Goal: Transaction & Acquisition: Purchase product/service

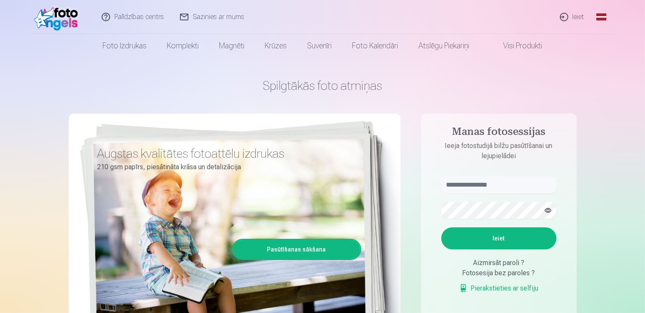
click at [576, 16] on link "Ieiet" at bounding box center [572, 17] width 41 height 34
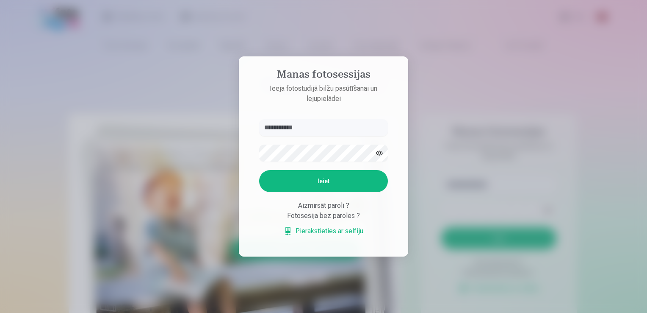
type input "**********"
click at [355, 175] on button "Ieiet" at bounding box center [323, 181] width 129 height 22
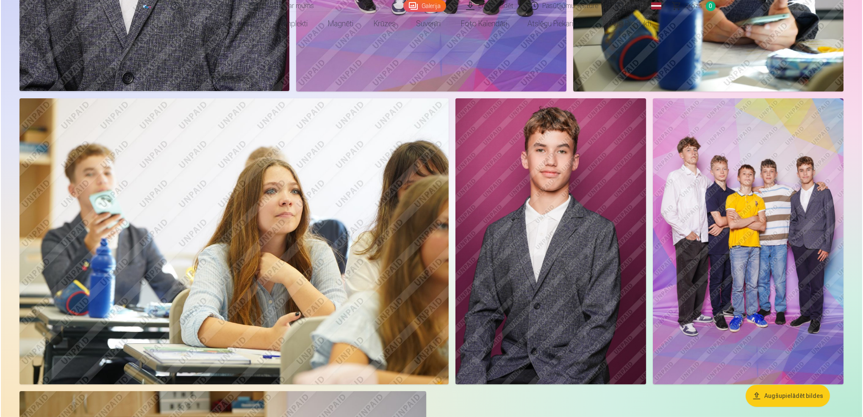
scroll to position [1087, 0]
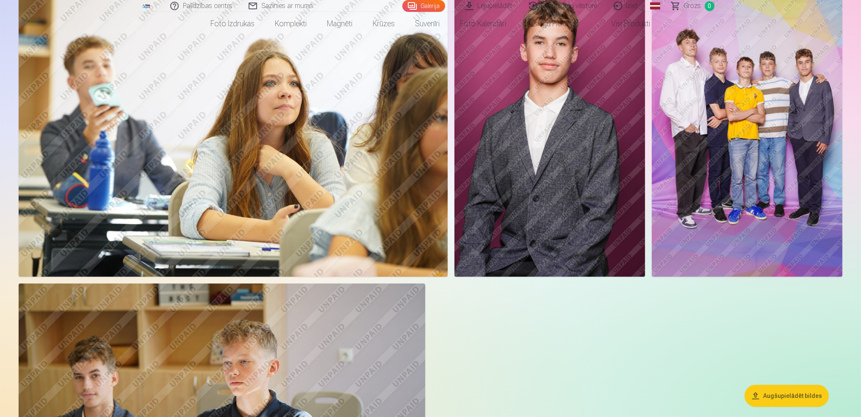
click at [286, 132] on img at bounding box center [233, 134] width 429 height 286
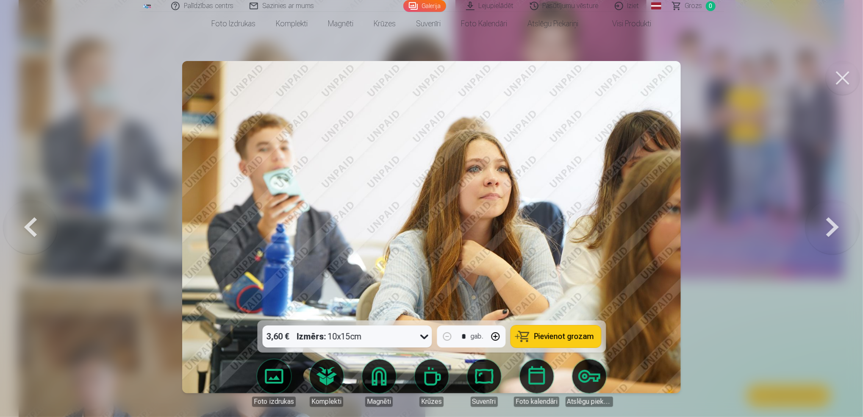
click at [645, 229] on button at bounding box center [832, 226] width 54 height 169
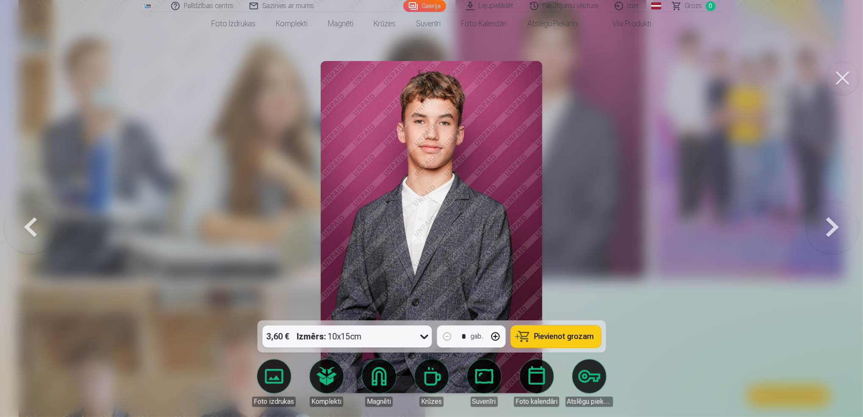
click at [645, 228] on button at bounding box center [832, 226] width 54 height 169
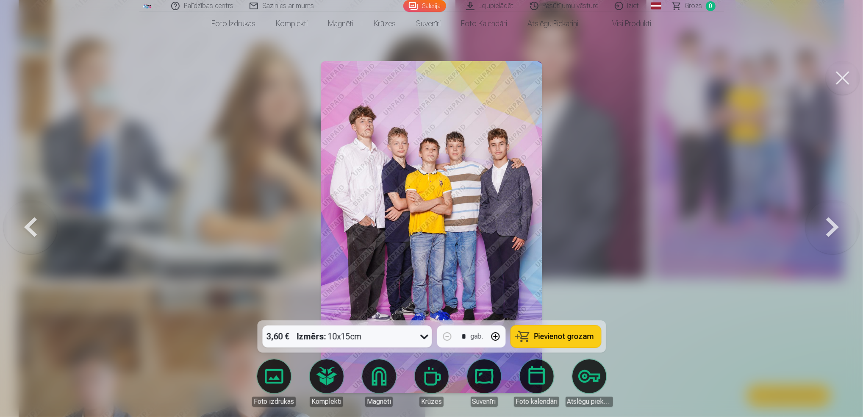
click at [645, 226] on button at bounding box center [832, 226] width 54 height 169
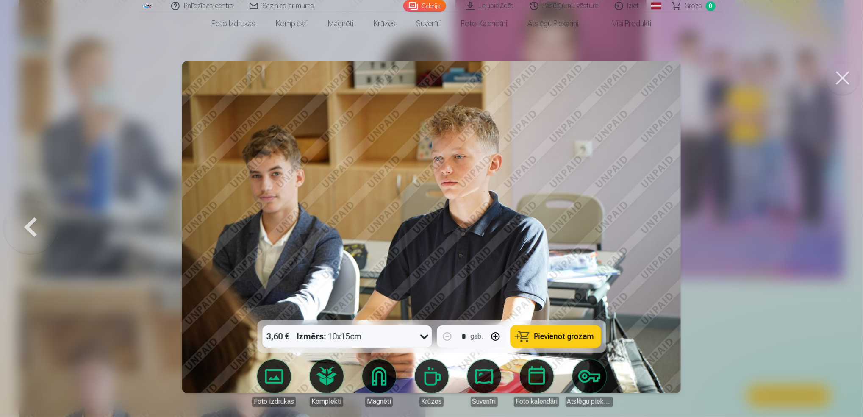
click at [645, 224] on div at bounding box center [431, 208] width 863 height 417
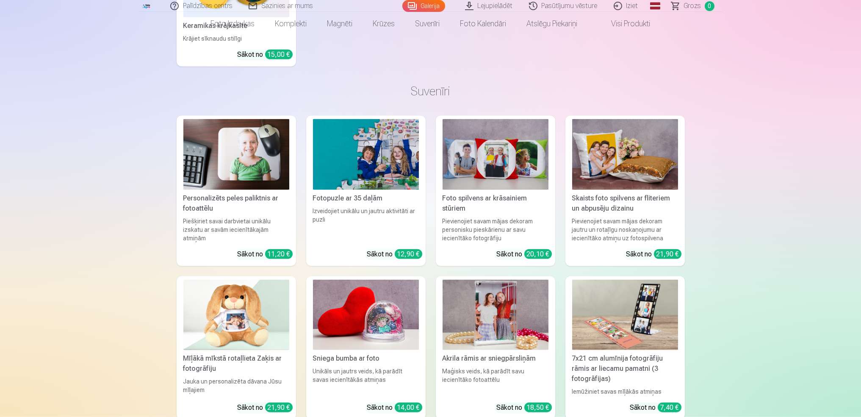
scroll to position [3061, 0]
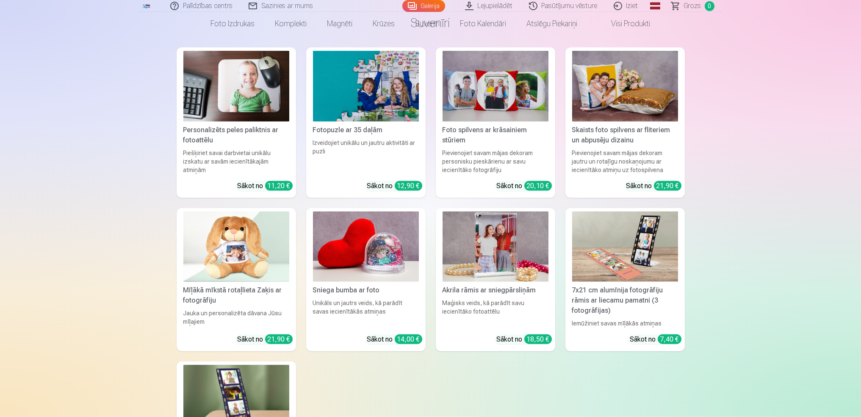
click at [463, 255] on img at bounding box center [496, 246] width 106 height 71
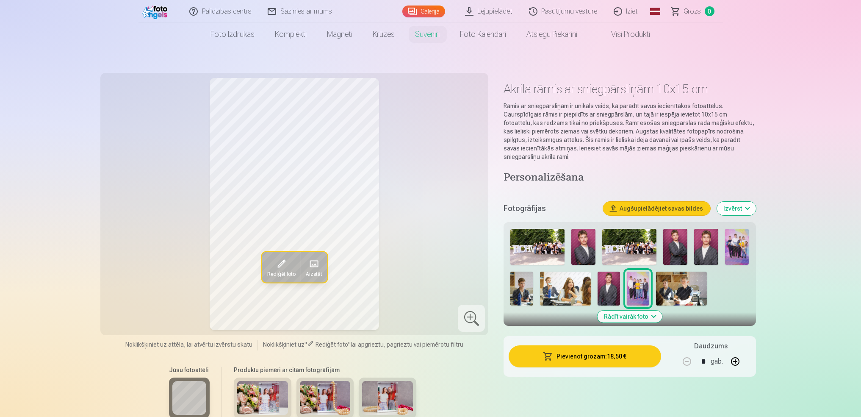
scroll to position [169, 0]
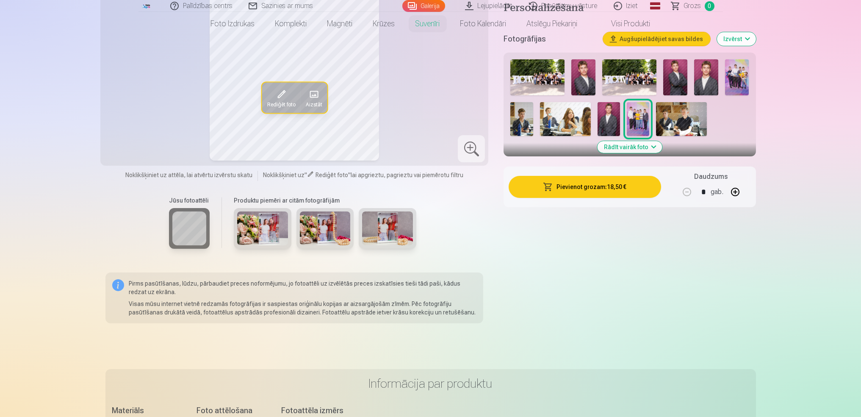
click at [380, 227] on img at bounding box center [387, 228] width 51 height 34
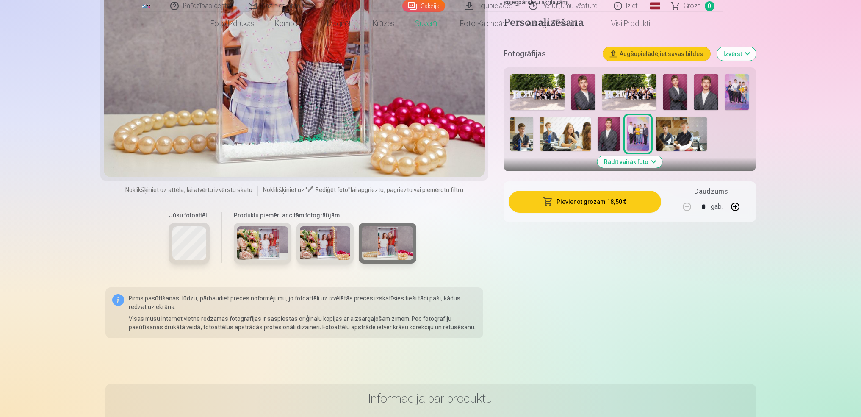
scroll to position [0, 0]
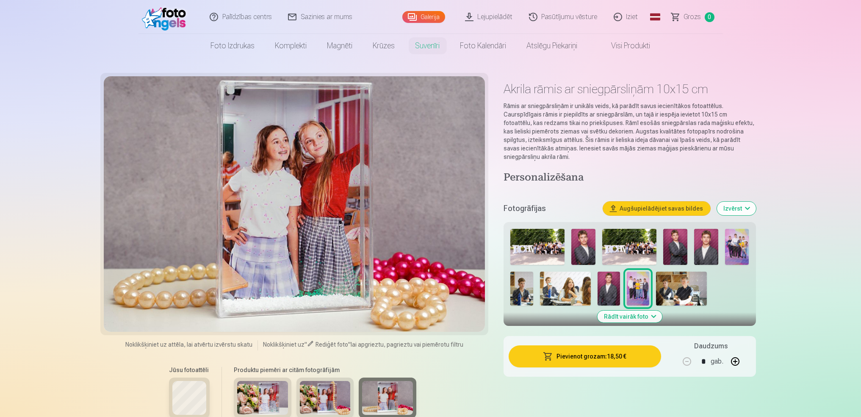
click at [334, 312] on img at bounding box center [325, 398] width 51 height 34
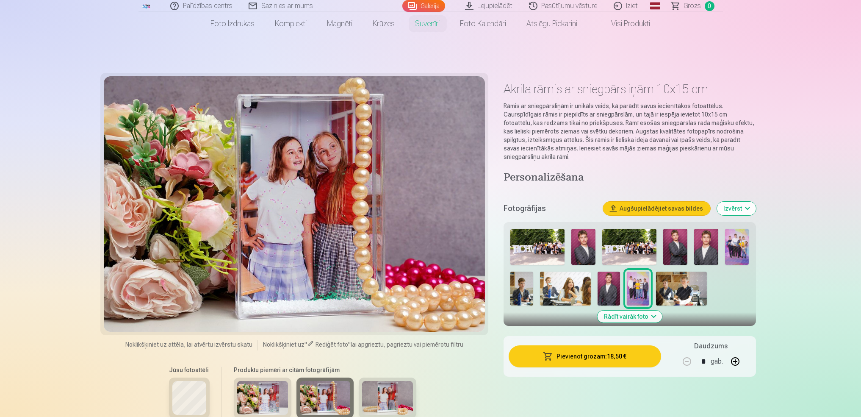
scroll to position [169, 0]
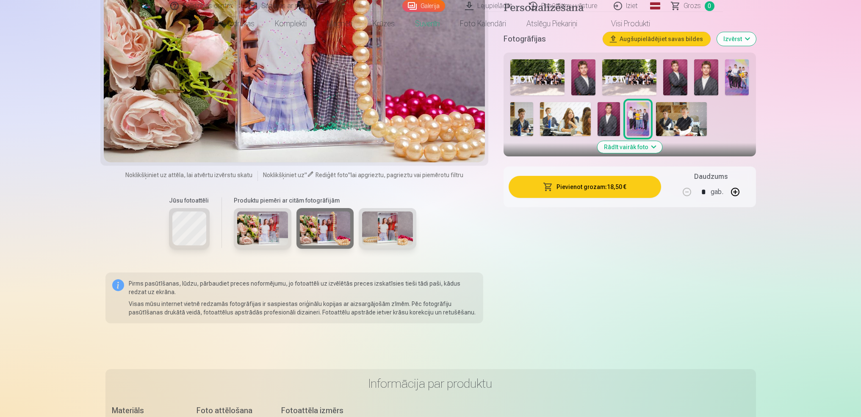
click at [266, 225] on img at bounding box center [262, 228] width 51 height 34
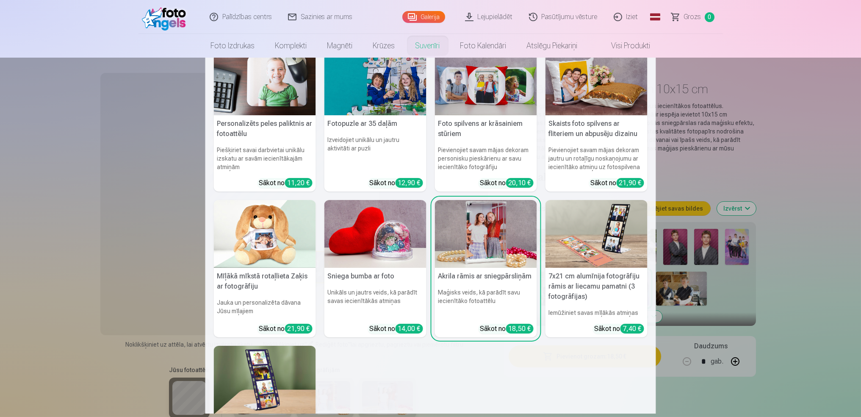
scroll to position [0, 0]
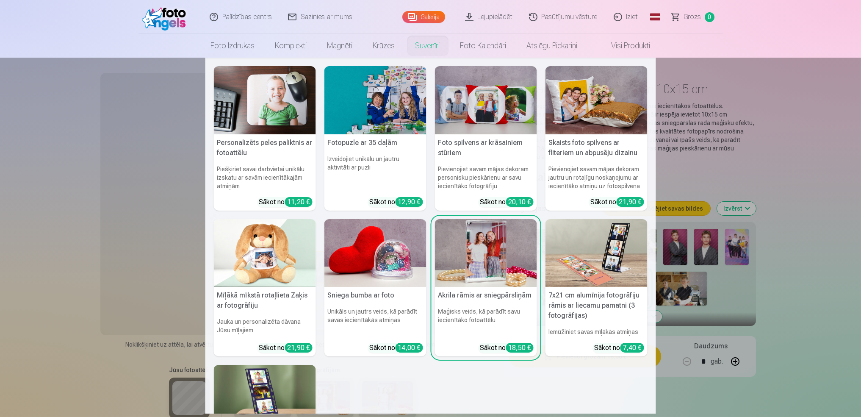
click at [388, 240] on img at bounding box center [375, 253] width 102 height 68
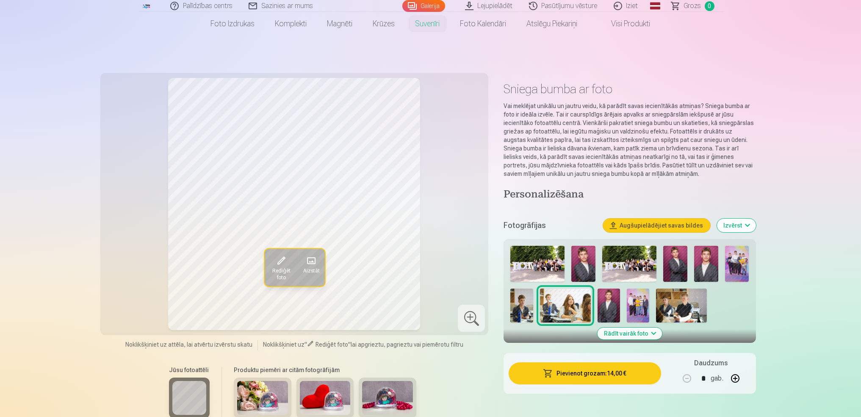
scroll to position [113, 0]
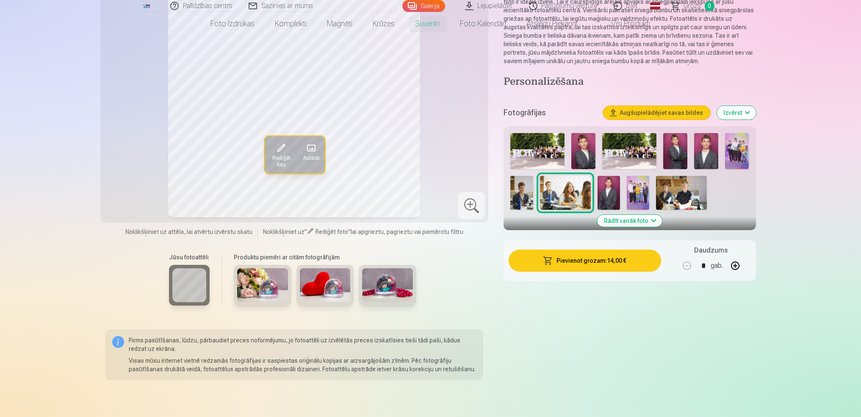
click at [254, 279] on img at bounding box center [262, 285] width 51 height 34
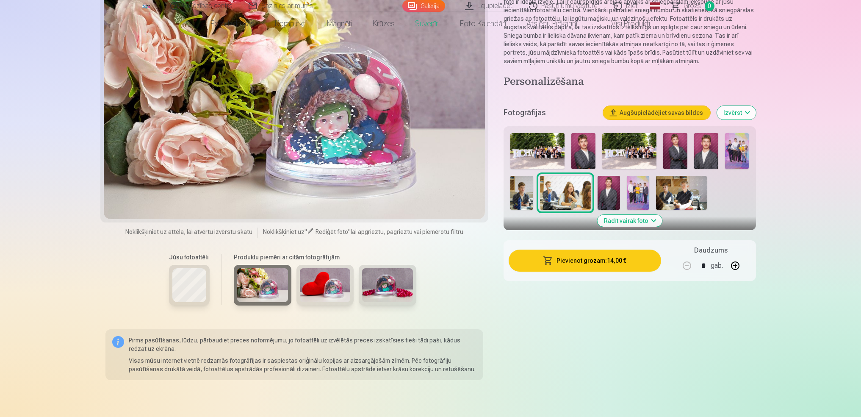
click at [329, 274] on img at bounding box center [325, 285] width 51 height 34
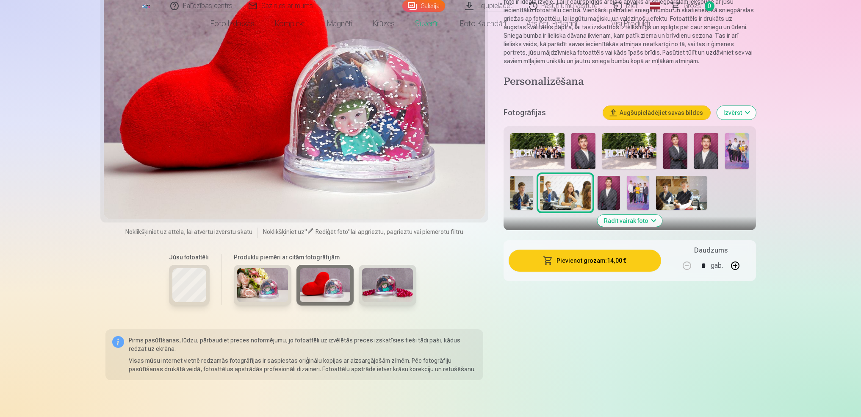
click at [382, 285] on img at bounding box center [387, 285] width 51 height 34
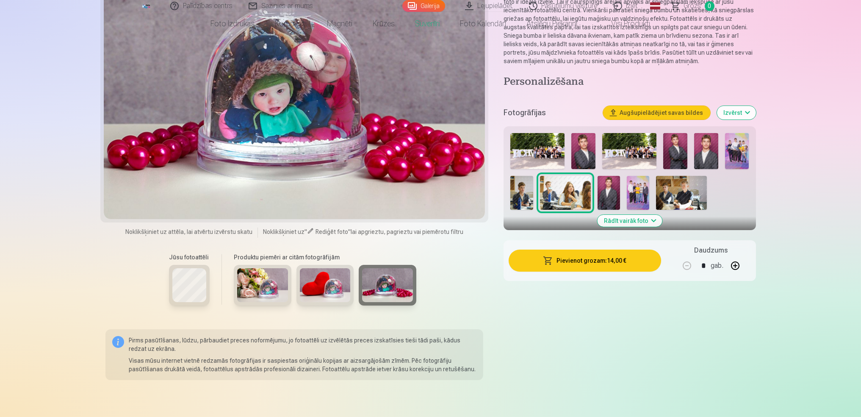
click at [520, 194] on img at bounding box center [521, 193] width 22 height 34
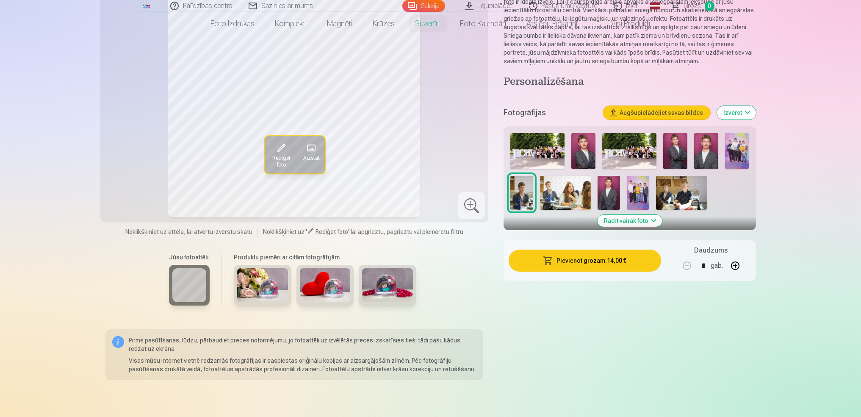
click at [580, 147] on img at bounding box center [583, 151] width 24 height 36
click at [525, 190] on img at bounding box center [521, 193] width 22 height 34
click at [645, 147] on img at bounding box center [706, 151] width 24 height 36
click at [645, 144] on img at bounding box center [675, 151] width 24 height 36
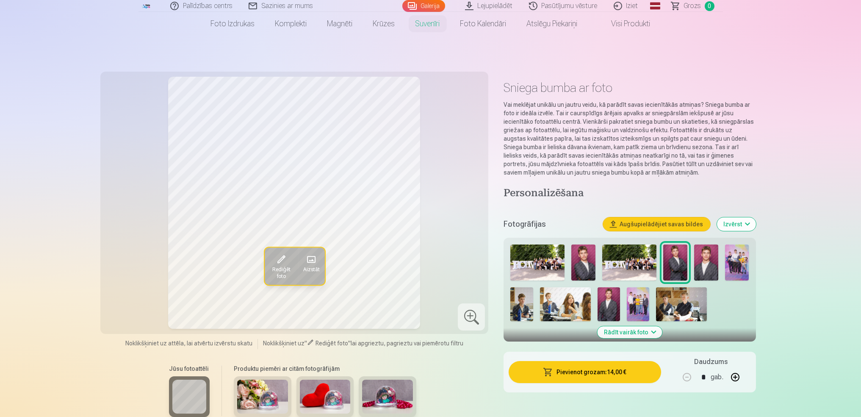
scroll to position [0, 0]
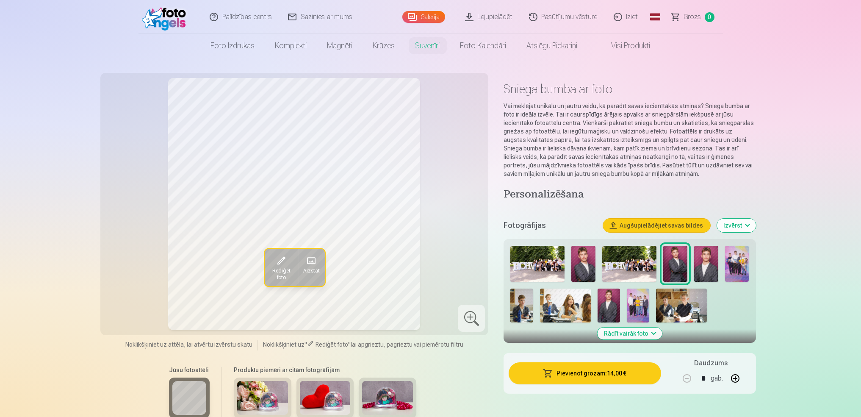
click at [629, 43] on link "Visi produkti" at bounding box center [624, 46] width 73 height 24
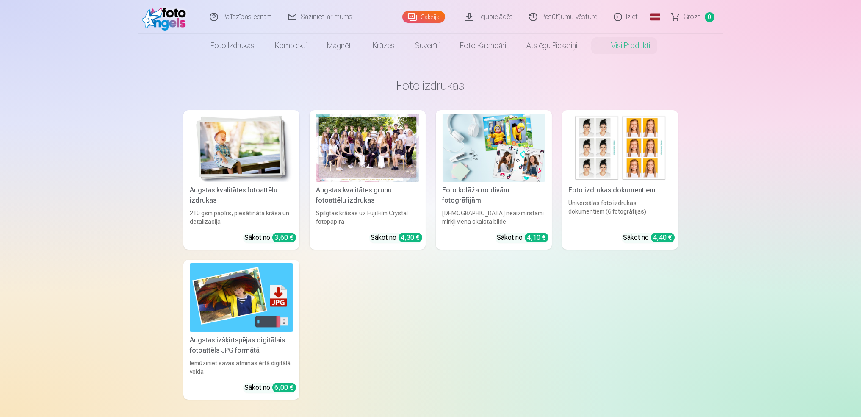
click at [368, 165] on div at bounding box center [367, 147] width 102 height 68
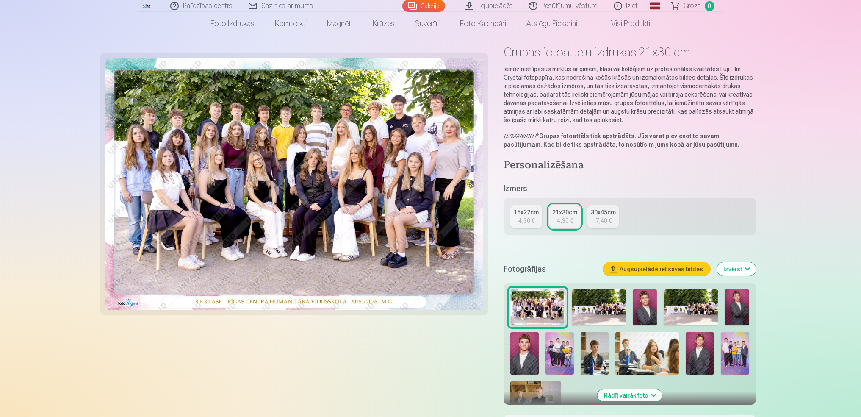
scroll to position [56, 0]
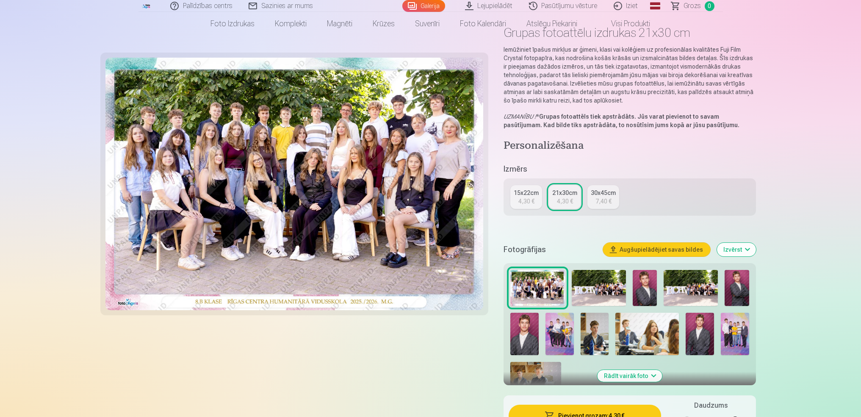
click at [605, 276] on img at bounding box center [599, 288] width 54 height 36
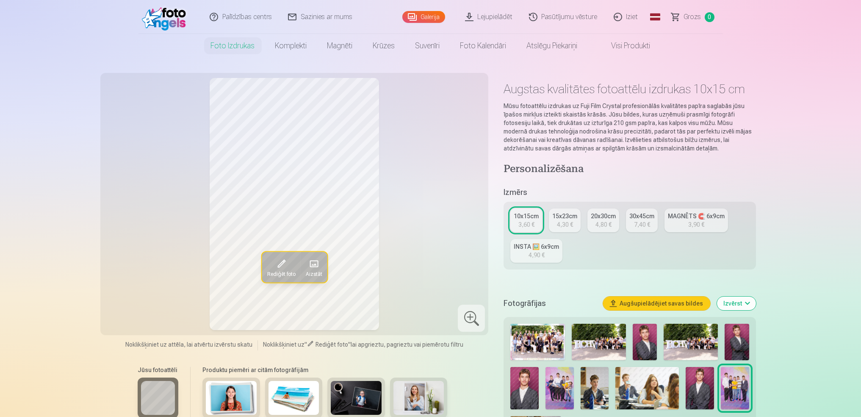
click at [552, 241] on link "INSTA 🖼️ 6x9cm 4,90 €" at bounding box center [536, 251] width 52 height 24
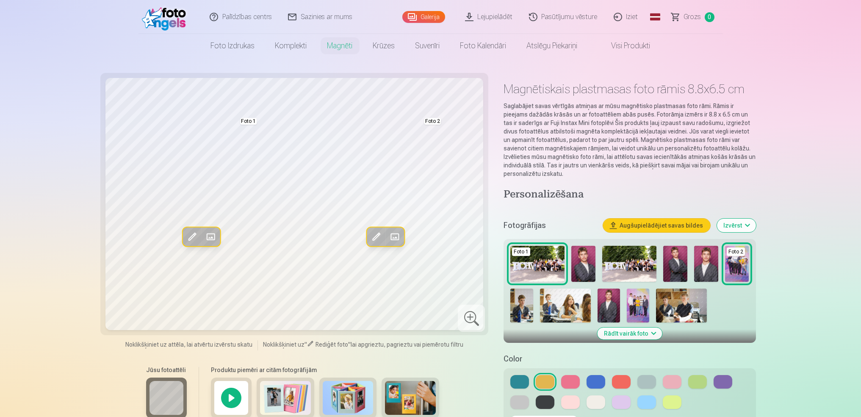
click at [532, 261] on img at bounding box center [537, 264] width 54 height 36
click at [627, 44] on link "Visi produkti" at bounding box center [624, 46] width 73 height 24
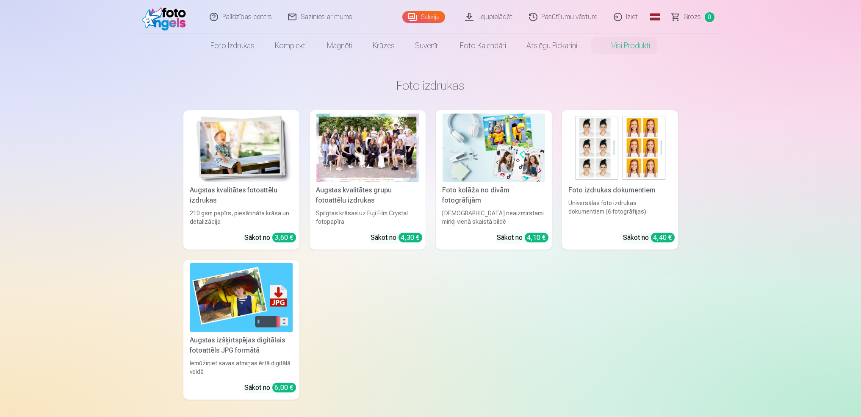
click at [517, 158] on img at bounding box center [494, 147] width 102 height 68
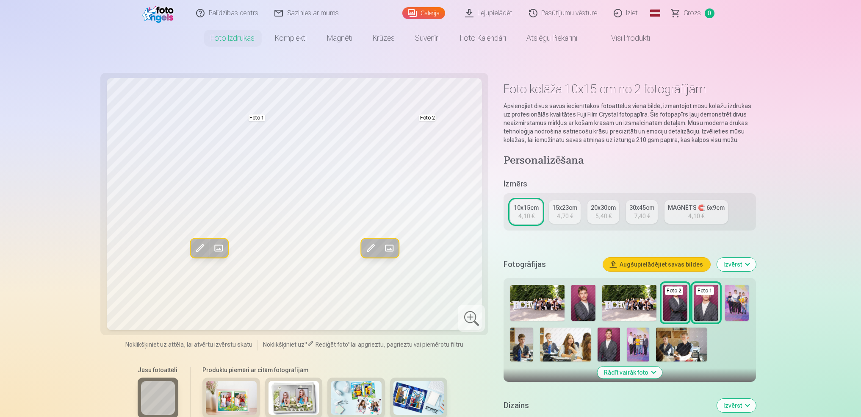
scroll to position [113, 0]
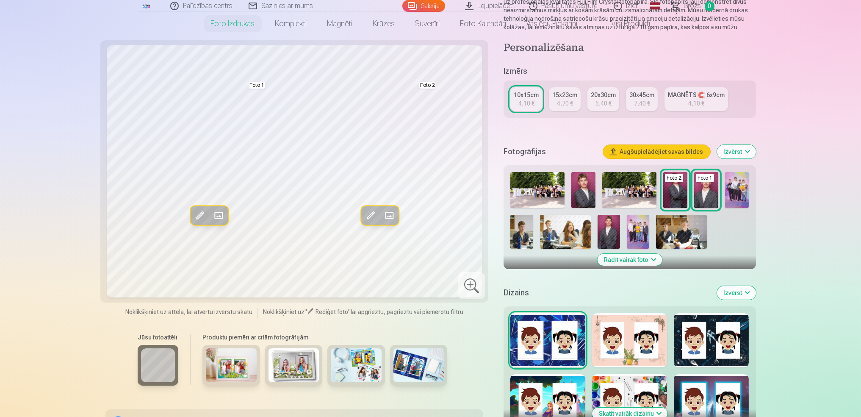
click at [473, 286] on div at bounding box center [471, 285] width 27 height 27
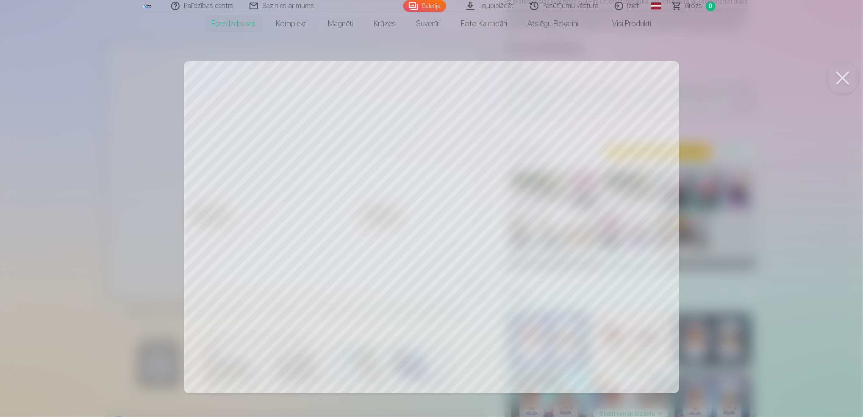
drag, startPoint x: 841, startPoint y: 75, endPoint x: 842, endPoint y: 68, distance: 7.2
click at [841, 75] on button at bounding box center [842, 78] width 34 height 34
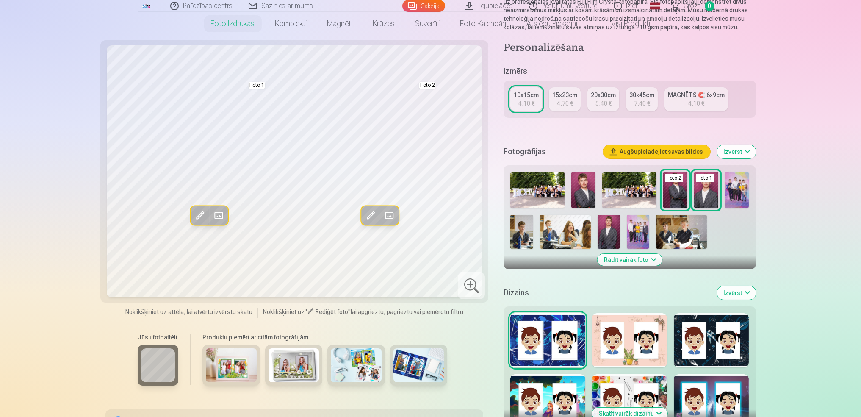
drag, startPoint x: 613, startPoint y: 183, endPoint x: 614, endPoint y: 177, distance: 6.2
click at [614, 183] on img at bounding box center [629, 190] width 54 height 36
click at [614, 177] on img at bounding box center [629, 190] width 54 height 36
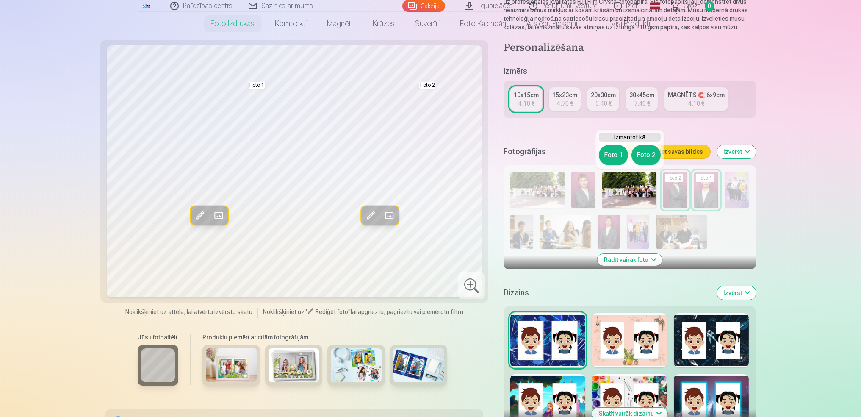
click at [242, 365] on img at bounding box center [231, 365] width 51 height 34
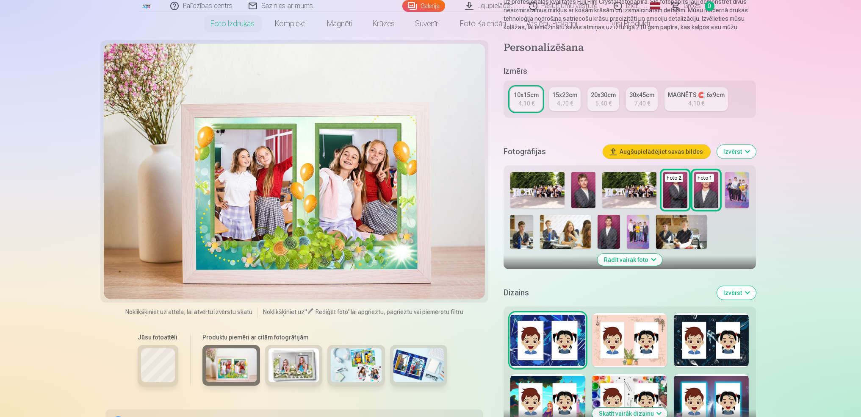
click at [352, 364] on img at bounding box center [356, 365] width 51 height 34
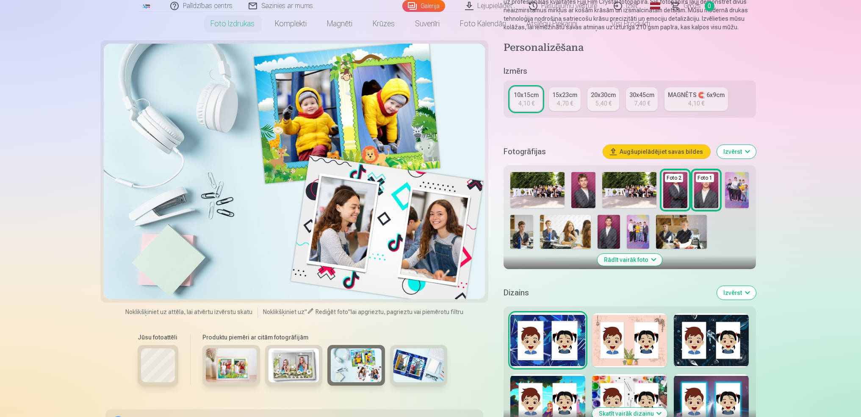
click at [431, 377] on img at bounding box center [418, 365] width 51 height 34
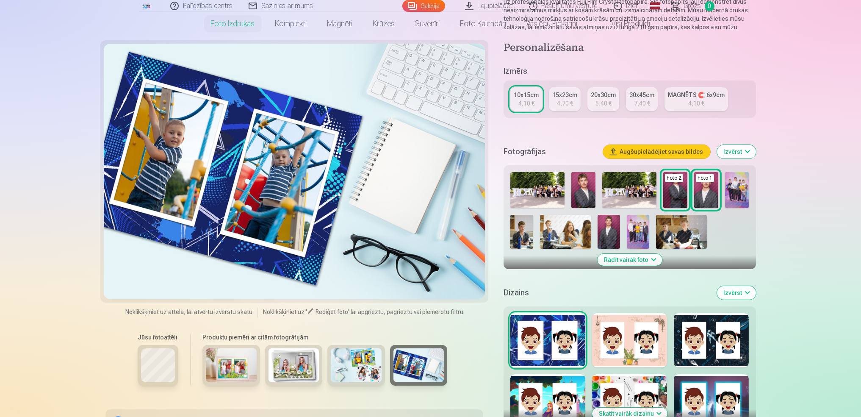
click at [299, 365] on img at bounding box center [293, 365] width 51 height 34
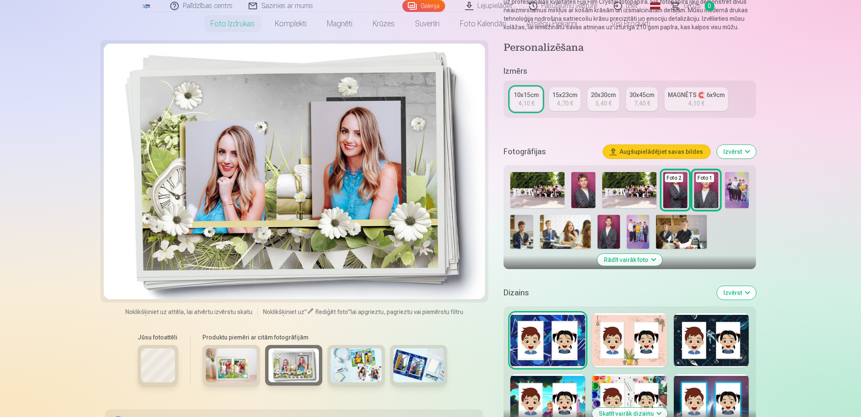
click at [612, 181] on img at bounding box center [629, 190] width 54 height 36
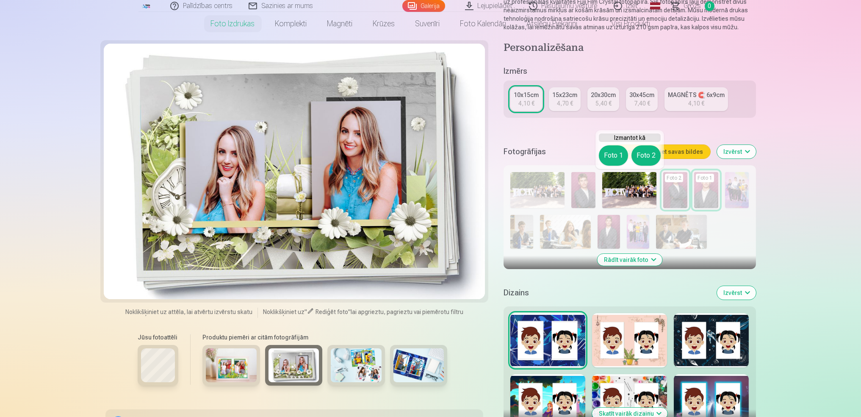
click at [610, 181] on img at bounding box center [629, 190] width 54 height 36
click at [612, 154] on button "Foto 1" at bounding box center [613, 155] width 29 height 20
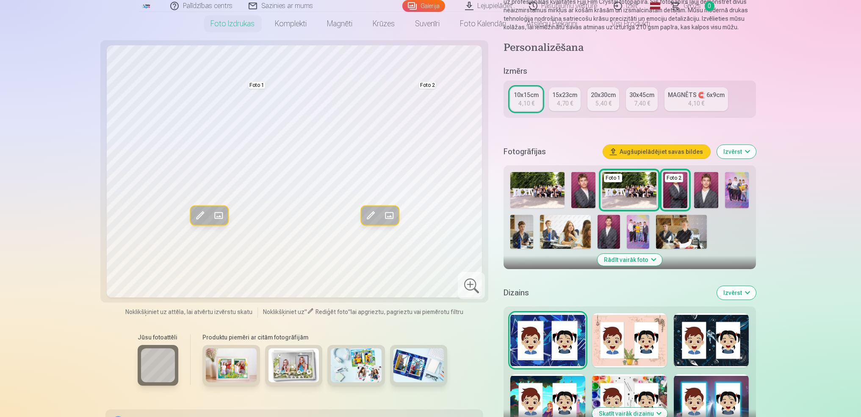
click at [627, 187] on img at bounding box center [629, 190] width 54 height 36
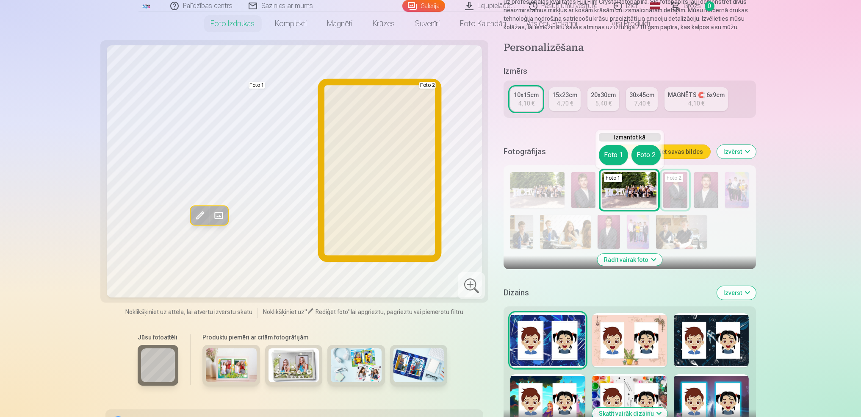
click at [644, 154] on button "Foto 2" at bounding box center [645, 155] width 29 height 20
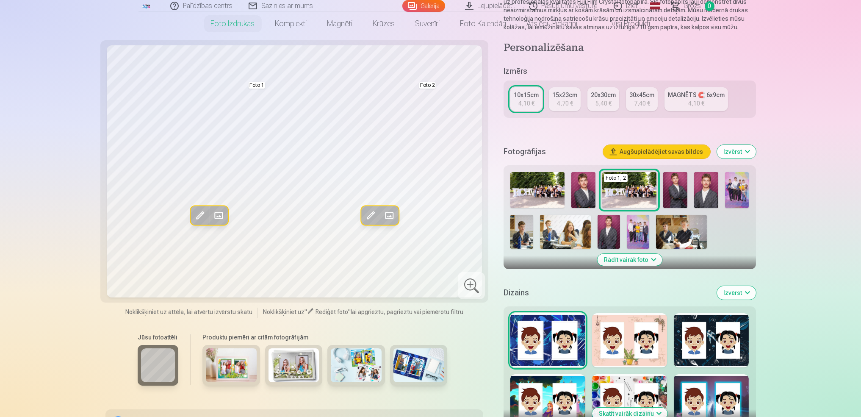
click at [625, 196] on img at bounding box center [629, 190] width 54 height 36
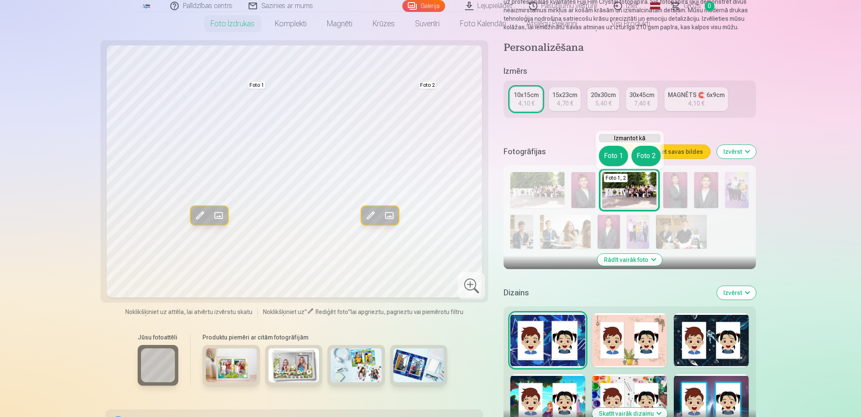
scroll to position [0, 0]
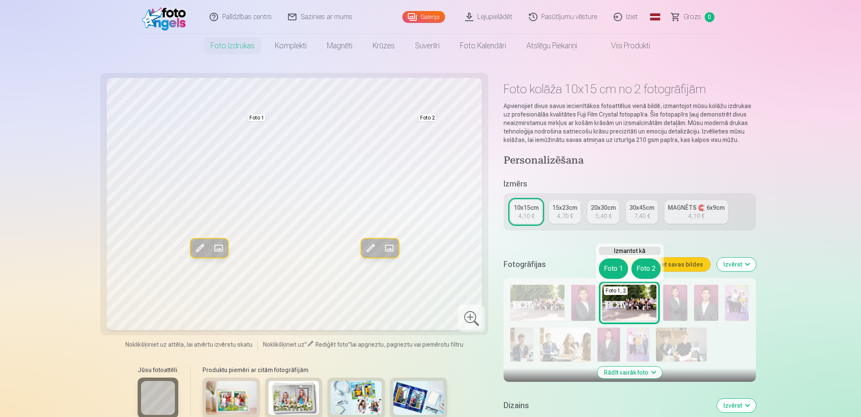
click at [634, 42] on link "Visi produkti" at bounding box center [624, 46] width 73 height 24
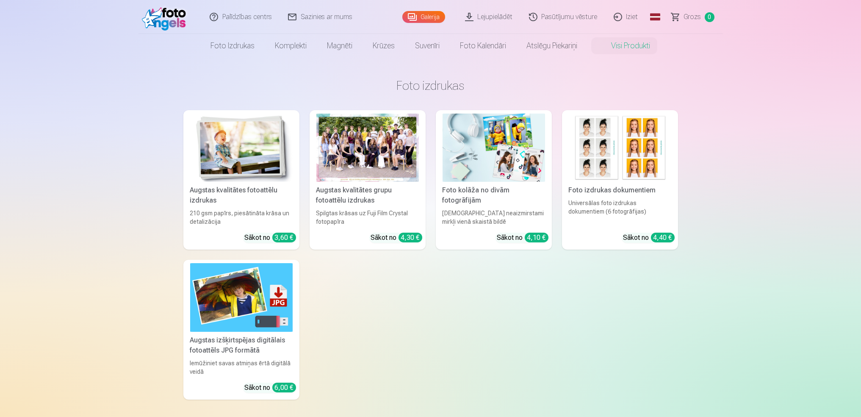
click at [233, 278] on img at bounding box center [241, 297] width 102 height 68
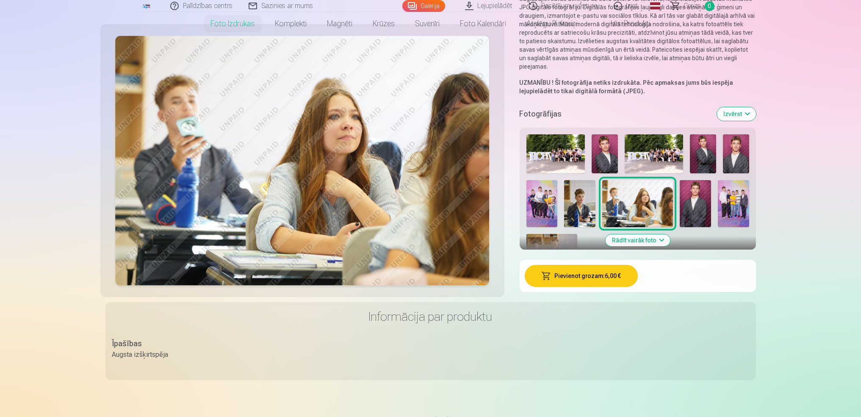
scroll to position [56, 0]
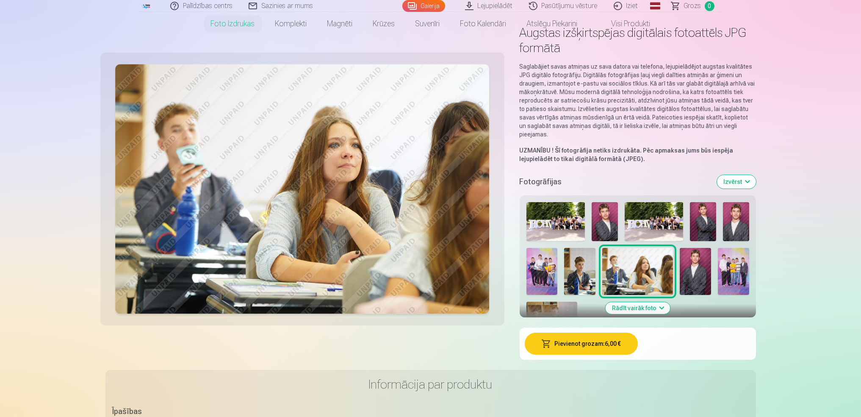
click at [656, 219] on img at bounding box center [654, 221] width 59 height 39
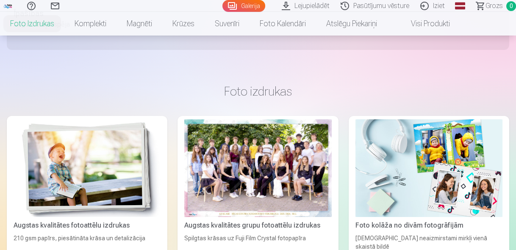
scroll to position [463, 0]
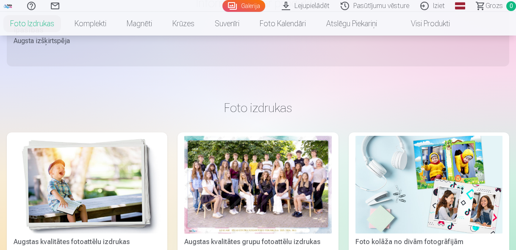
click at [271, 171] on div at bounding box center [257, 185] width 147 height 98
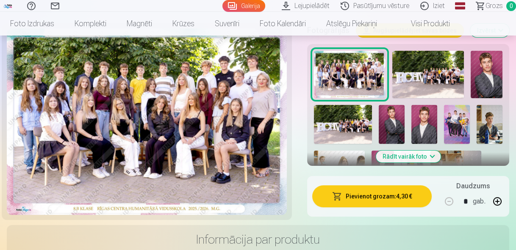
scroll to position [305, 0]
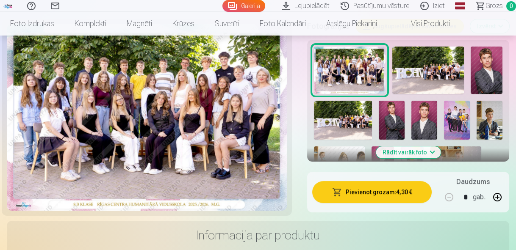
click at [433, 83] on img at bounding box center [428, 71] width 72 height 48
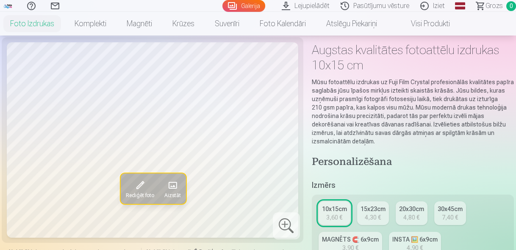
scroll to position [68, 0]
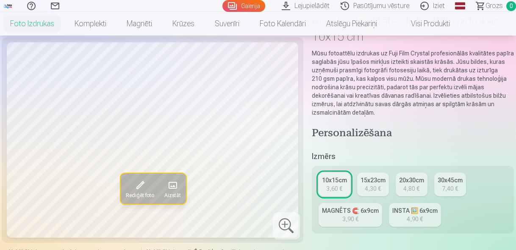
click at [432, 221] on link "INSTA 🖼️ 6x9cm 4,90 €" at bounding box center [415, 215] width 52 height 24
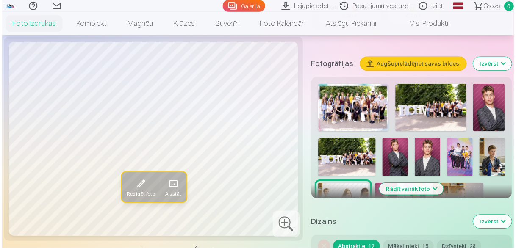
scroll to position [305, 0]
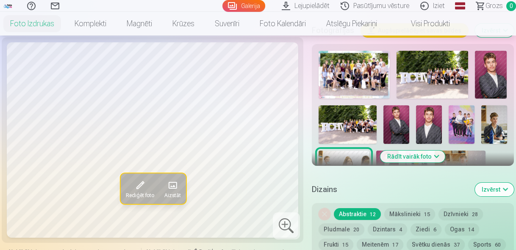
click at [461, 121] on img at bounding box center [461, 124] width 26 height 39
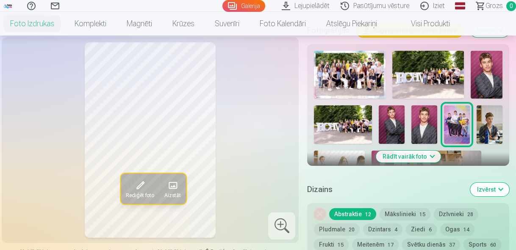
click at [433, 158] on button "Rādīt vairāk foto" at bounding box center [408, 157] width 65 height 12
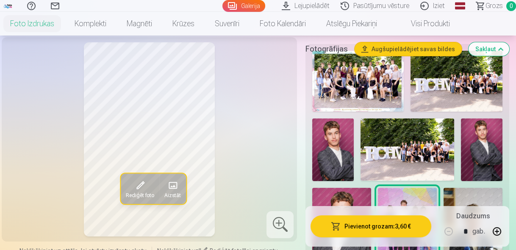
click at [404, 112] on img at bounding box center [357, 81] width 91 height 61
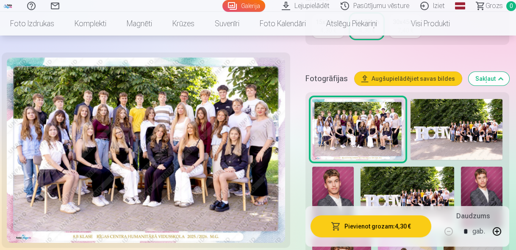
scroll to position [339, 0]
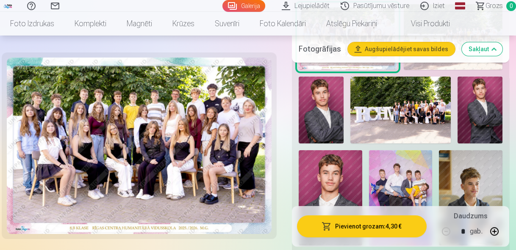
click at [409, 175] on img at bounding box center [401, 197] width 64 height 95
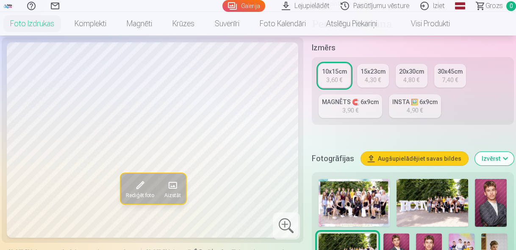
scroll to position [237, 0]
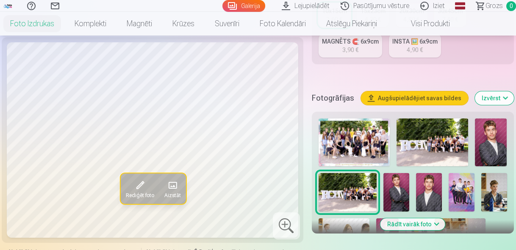
click at [486, 197] on img at bounding box center [494, 192] width 26 height 39
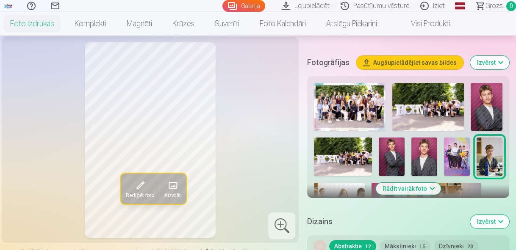
scroll to position [339, 0]
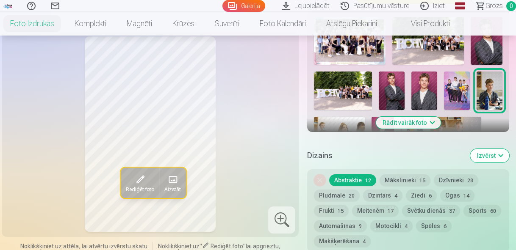
click at [349, 121] on img at bounding box center [339, 134] width 51 height 34
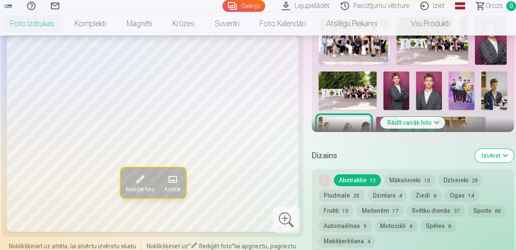
click at [390, 125] on button "Rādīt vairāk foto" at bounding box center [412, 123] width 65 height 12
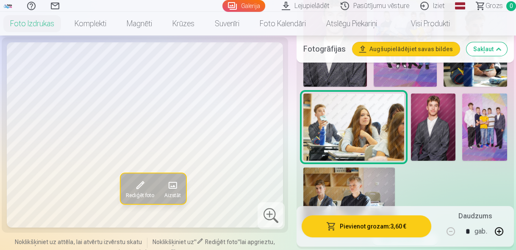
scroll to position [542, 0]
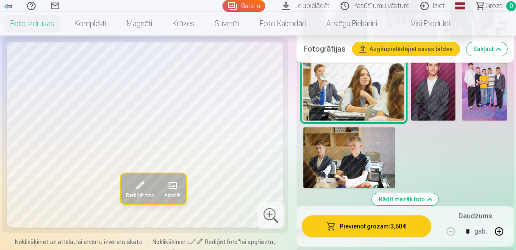
click at [356, 155] on img at bounding box center [348, 157] width 91 height 61
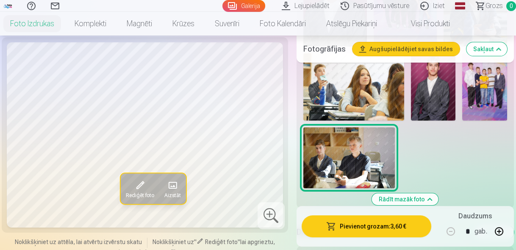
scroll to position [508, 0]
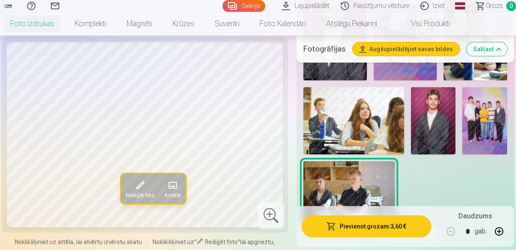
click at [427, 113] on img at bounding box center [433, 120] width 45 height 67
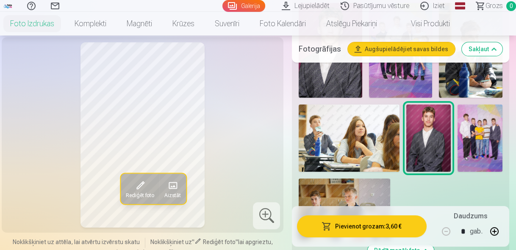
scroll to position [474, 0]
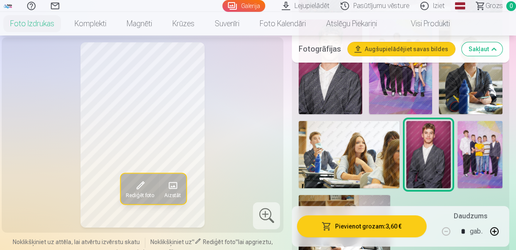
click at [482, 121] on img at bounding box center [479, 154] width 45 height 67
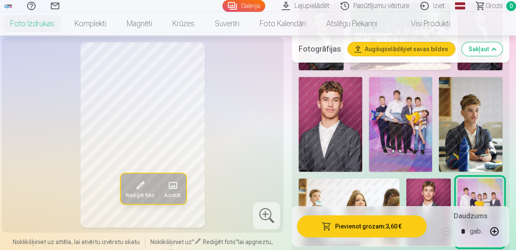
scroll to position [407, 0]
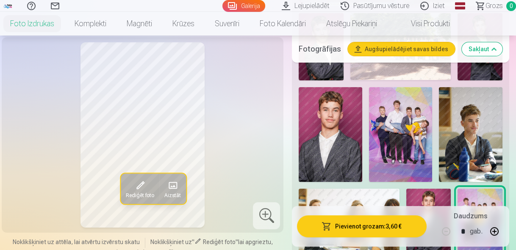
click at [349, 129] on img at bounding box center [331, 134] width 64 height 95
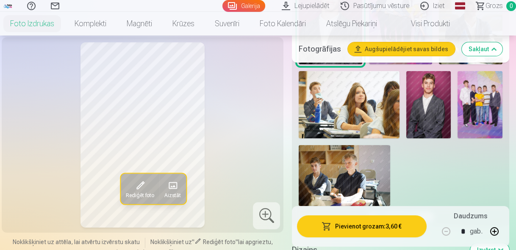
scroll to position [508, 0]
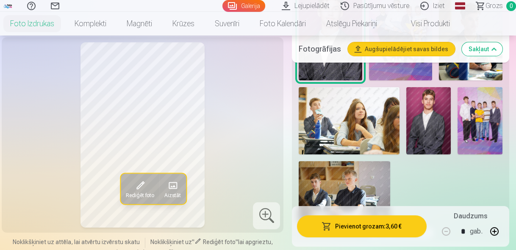
click at [435, 121] on img at bounding box center [428, 120] width 45 height 67
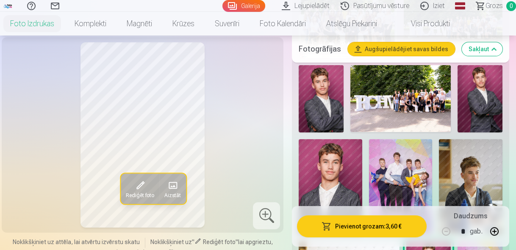
scroll to position [339, 0]
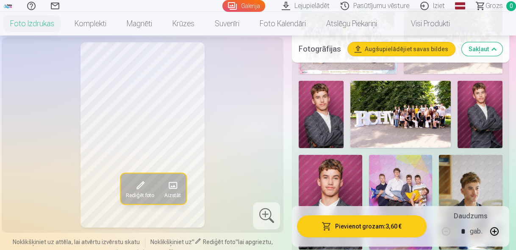
click at [343, 172] on img at bounding box center [331, 202] width 64 height 95
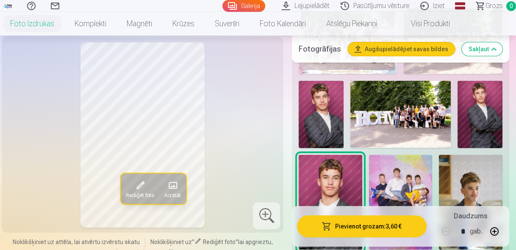
click at [329, 121] on img at bounding box center [321, 114] width 45 height 67
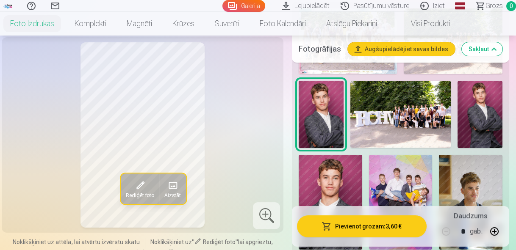
click at [488, 127] on img at bounding box center [479, 114] width 45 height 67
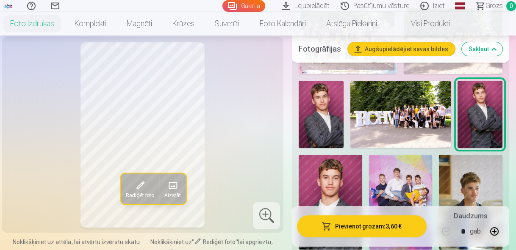
click at [327, 119] on img at bounding box center [321, 114] width 45 height 67
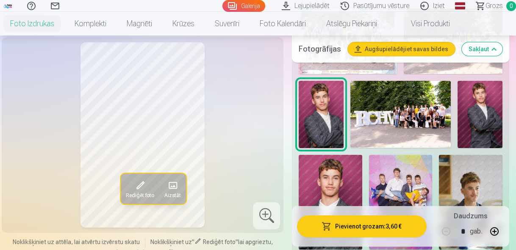
click at [480, 107] on img at bounding box center [479, 114] width 45 height 67
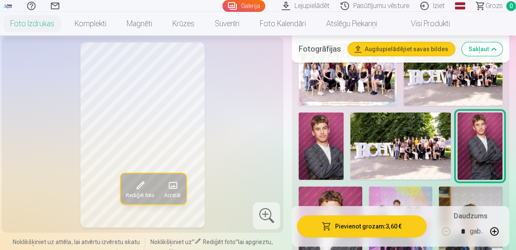
scroll to position [271, 0]
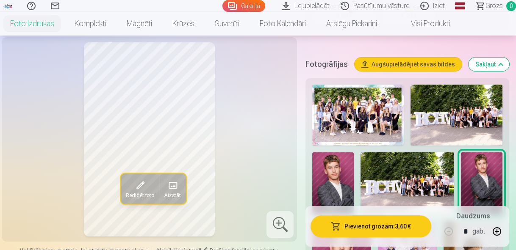
click at [400, 122] on img at bounding box center [357, 115] width 91 height 61
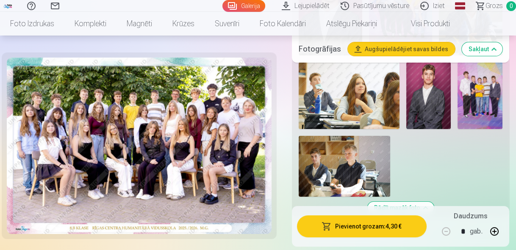
scroll to position [576, 0]
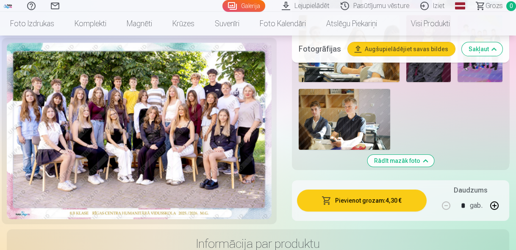
click at [382, 191] on button "Pievienot grozam : 4,30 €" at bounding box center [362, 201] width 130 height 22
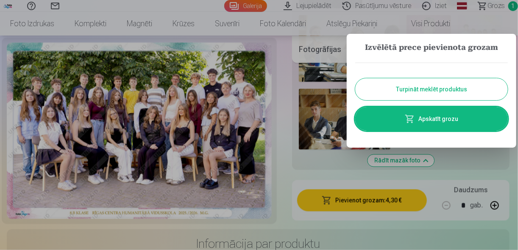
click at [448, 230] on div at bounding box center [259, 125] width 518 height 250
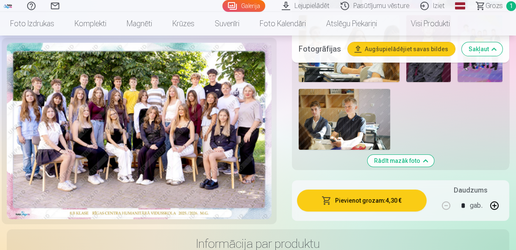
scroll to position [407, 0]
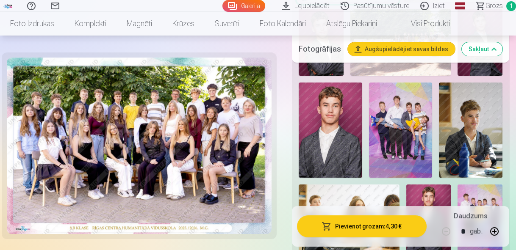
click at [405, 112] on img at bounding box center [401, 130] width 64 height 95
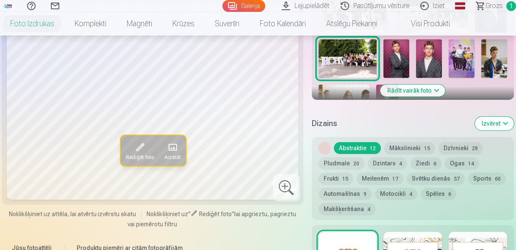
scroll to position [373, 0]
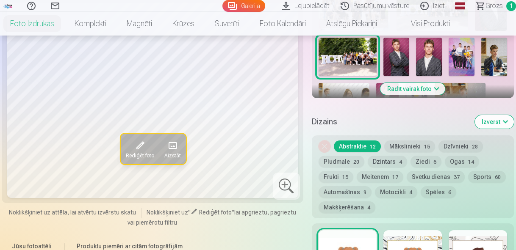
click at [423, 83] on img at bounding box center [416, 100] width 22 height 34
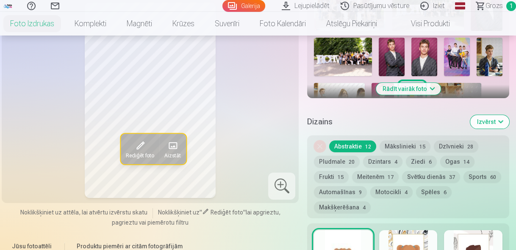
click at [460, 54] on img at bounding box center [457, 57] width 26 height 39
click at [419, 83] on img at bounding box center [412, 100] width 22 height 34
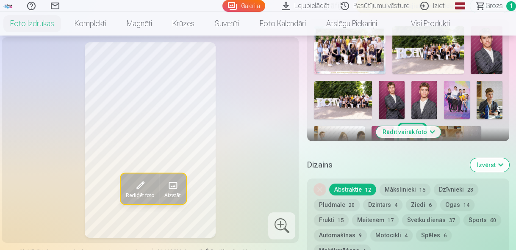
scroll to position [305, 0]
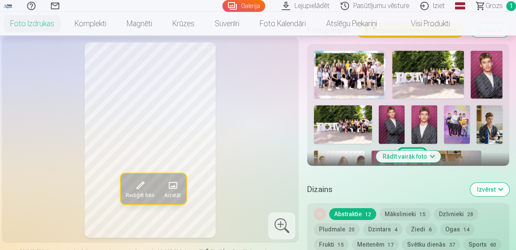
click at [461, 116] on img at bounding box center [457, 124] width 26 height 39
click at [423, 151] on img at bounding box center [412, 168] width 22 height 34
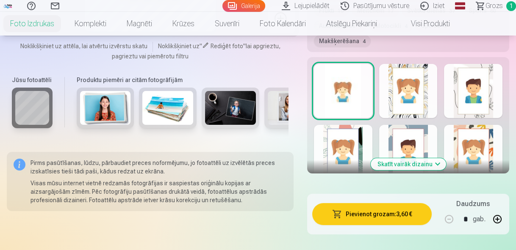
scroll to position [542, 0]
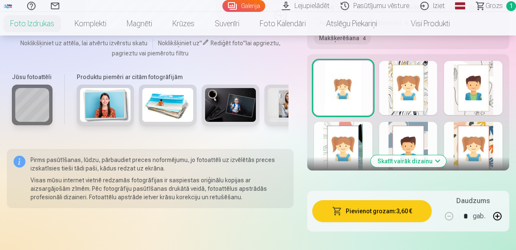
click at [426, 160] on button "Skatīt vairāk dizainu" at bounding box center [408, 161] width 75 height 12
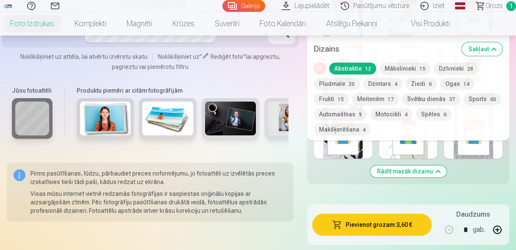
scroll to position [610, 0]
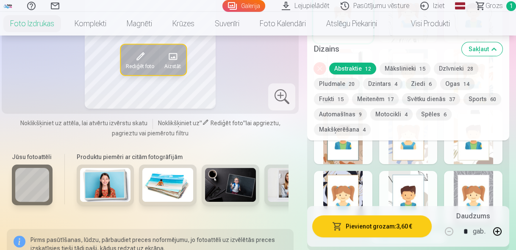
click at [435, 185] on div at bounding box center [408, 198] width 58 height 54
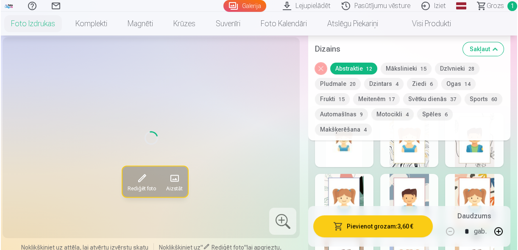
scroll to position [474, 0]
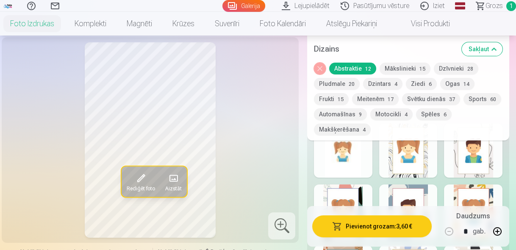
click at [429, 166] on div at bounding box center [408, 151] width 58 height 54
click at [349, 154] on div at bounding box center [343, 151] width 58 height 54
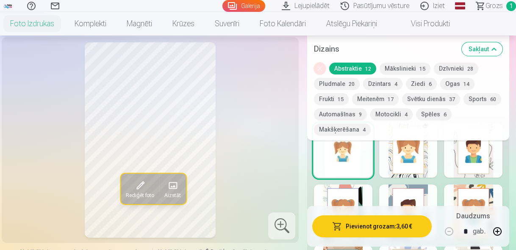
click at [399, 226] on button "Pievienot grozam : 3,60 €" at bounding box center [371, 227] width 119 height 22
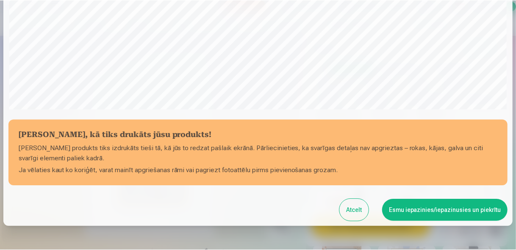
scroll to position [313, 0]
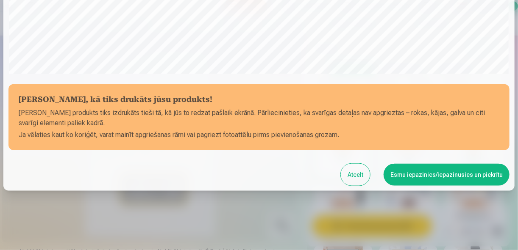
click at [422, 176] on button "Esmu iepazinies/iepazinusies un piekrītu" at bounding box center [446, 175] width 126 height 22
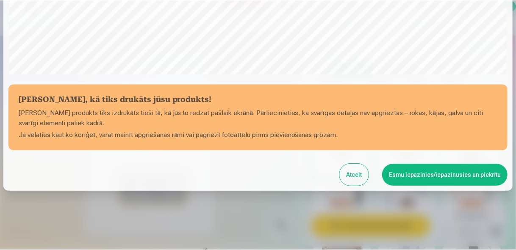
scroll to position [312, 0]
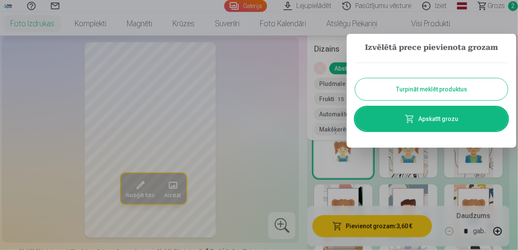
click at [436, 90] on button "Turpināt meklēt produktus" at bounding box center [431, 89] width 152 height 22
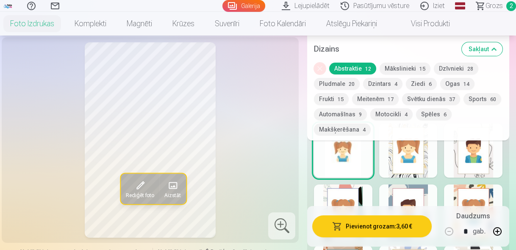
click at [276, 162] on div "Rediģēt foto Aizstāt" at bounding box center [150, 140] width 287 height 196
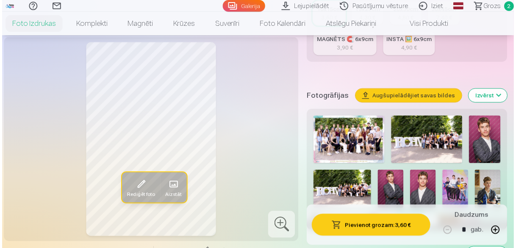
scroll to position [237, 0]
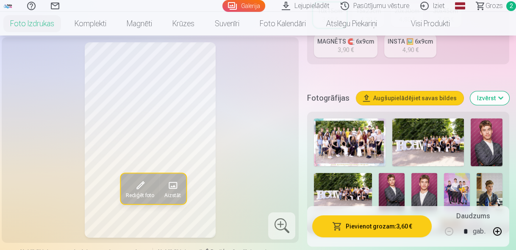
click at [357, 149] on img at bounding box center [350, 143] width 72 height 48
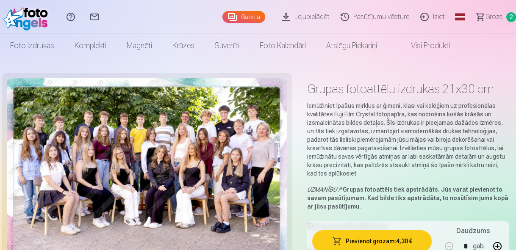
click at [493, 17] on span "Grozs" at bounding box center [493, 17] width 17 height 10
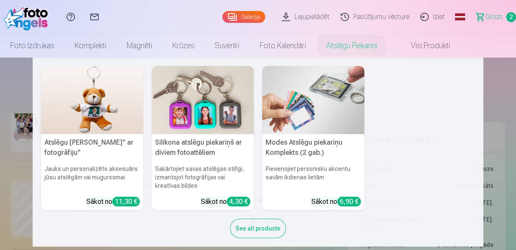
scroll to position [8, 0]
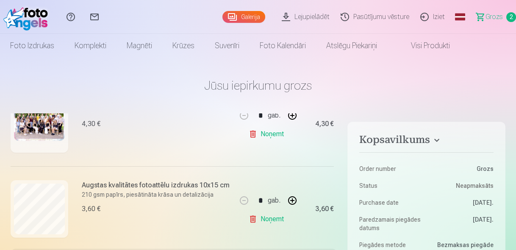
click at [250, 17] on link "Galerija" at bounding box center [243, 17] width 43 height 12
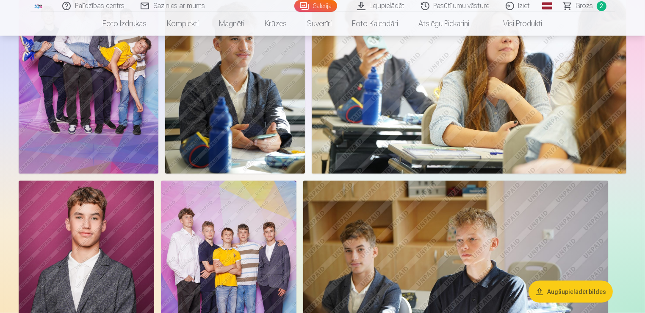
scroll to position [1060, 0]
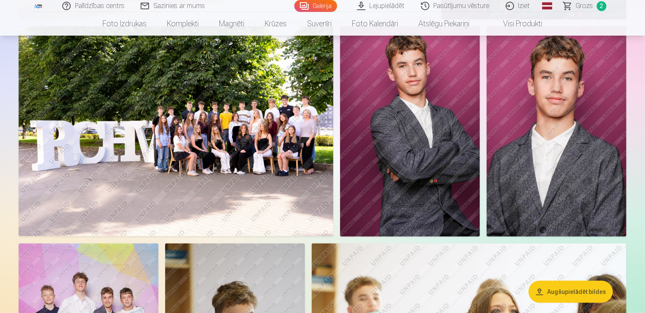
click at [408, 161] on img at bounding box center [410, 131] width 140 height 210
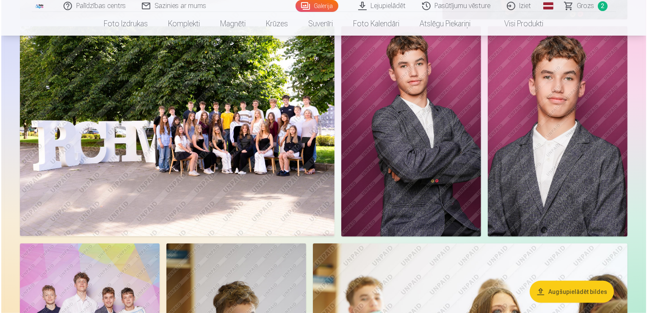
scroll to position [764, 0]
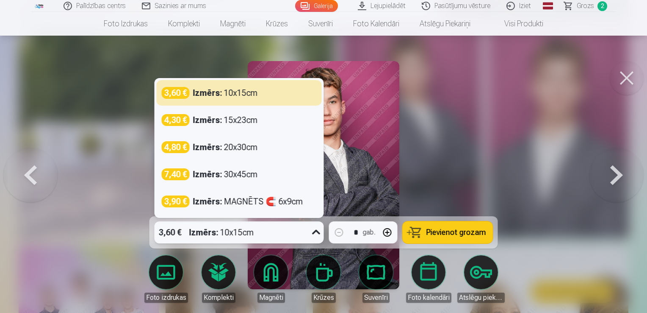
click at [318, 235] on icon at bounding box center [317, 232] width 14 height 14
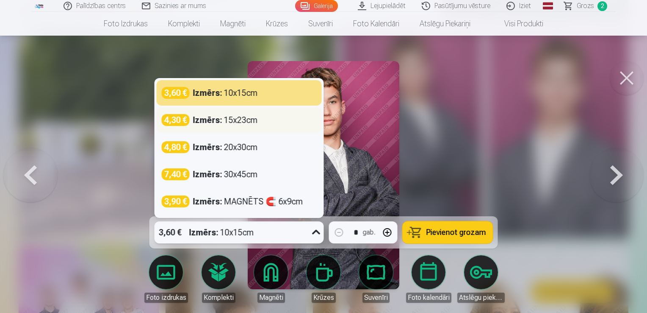
click at [260, 123] on div "4,30 € Izmērs : 15x23cm" at bounding box center [239, 120] width 155 height 12
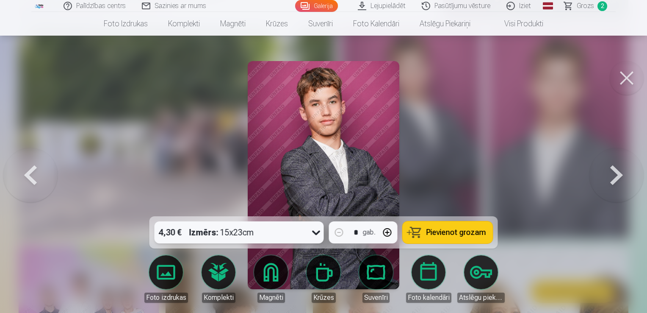
click at [315, 233] on icon at bounding box center [316, 232] width 8 height 5
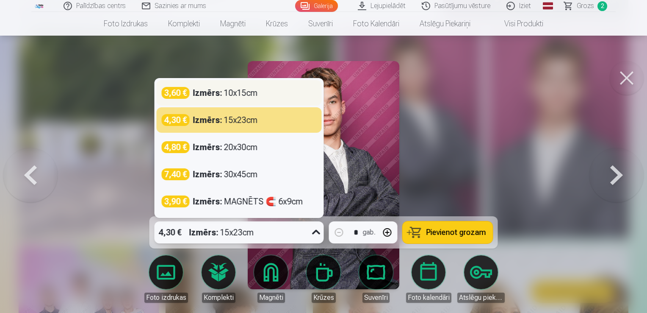
click at [269, 91] on div "3,60 € Izmērs : 10x15cm" at bounding box center [239, 93] width 155 height 12
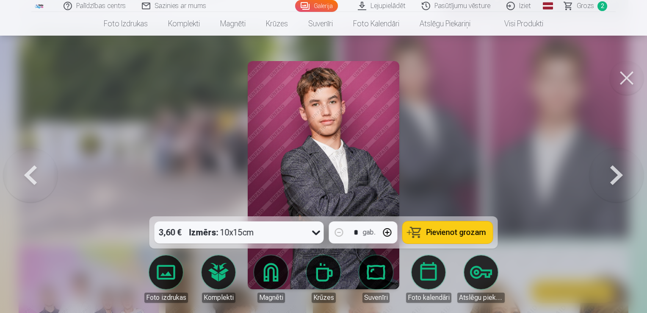
click at [389, 233] on button "button" at bounding box center [387, 232] width 20 height 20
click at [336, 230] on button "button" at bounding box center [339, 232] width 20 height 20
click at [457, 229] on span "Pievienot grozam" at bounding box center [456, 232] width 60 height 8
click at [515, 182] on button at bounding box center [617, 174] width 54 height 65
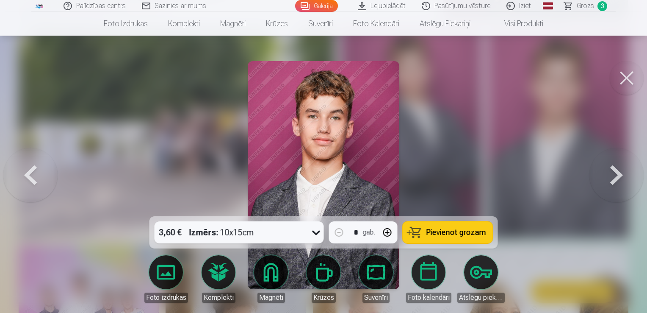
click at [515, 181] on button at bounding box center [617, 174] width 54 height 65
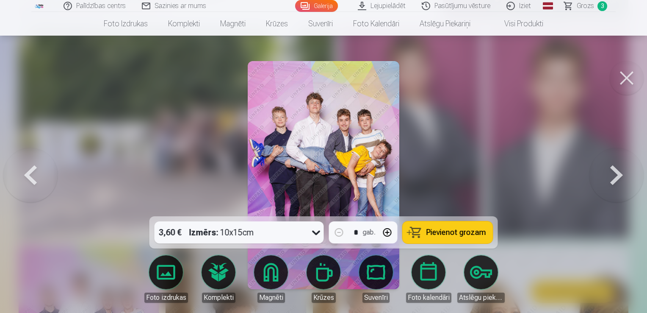
click at [515, 181] on button at bounding box center [617, 174] width 54 height 65
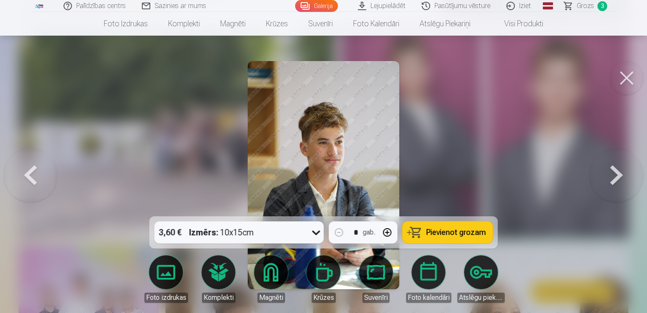
click at [515, 181] on button at bounding box center [617, 174] width 54 height 65
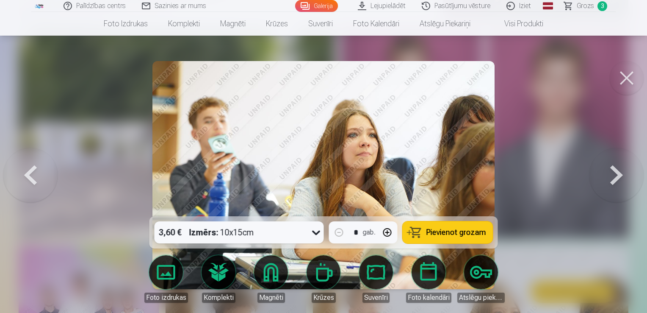
click at [515, 181] on button at bounding box center [617, 174] width 54 height 65
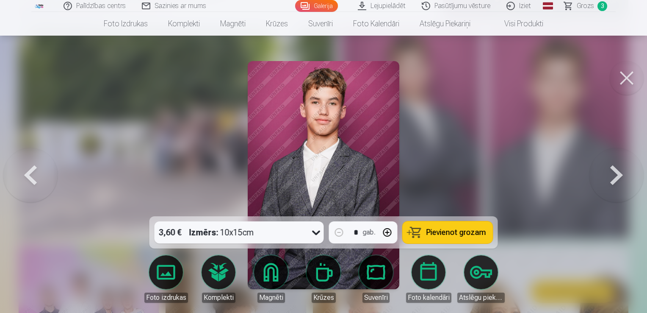
click at [389, 233] on button "button" at bounding box center [387, 232] width 20 height 20
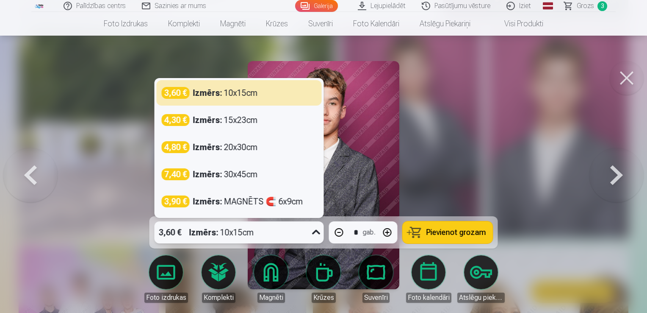
click at [317, 233] on icon at bounding box center [317, 232] width 14 height 14
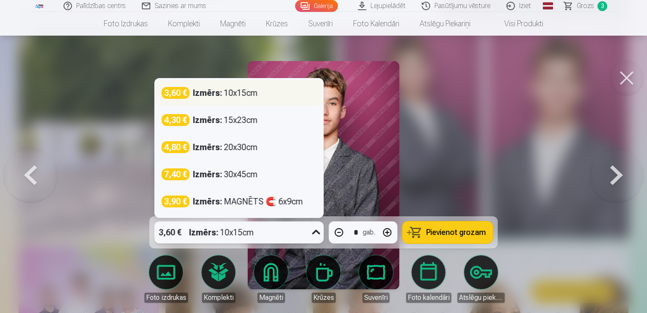
click at [273, 93] on div "3,60 € Izmērs : 10x15cm" at bounding box center [239, 93] width 155 height 12
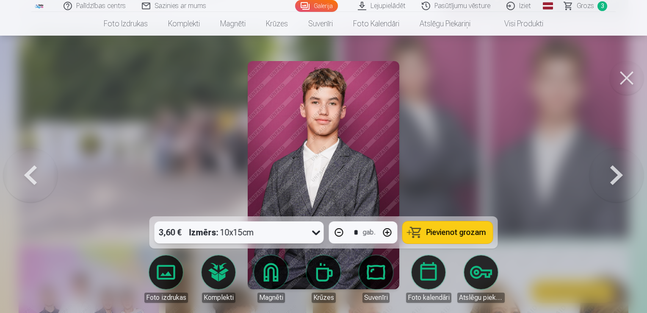
click at [448, 233] on span "Pievienot grozam" at bounding box center [456, 232] width 60 height 8
type input "*"
click at [515, 5] on span "Grozs" at bounding box center [585, 6] width 17 height 10
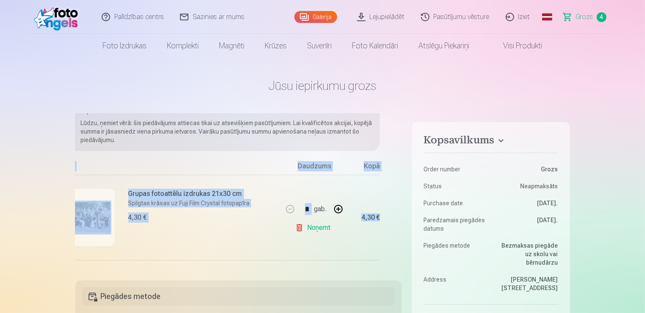
scroll to position [42, 20]
drag, startPoint x: 399, startPoint y: 140, endPoint x: 398, endPoint y: 228, distance: 88.5
click at [398, 233] on div "Ja pievienosiet grozam papildus preces uz 10,30 € , tad saņemsiet dāvanā visas …" at bounding box center [238, 191] width 327 height 156
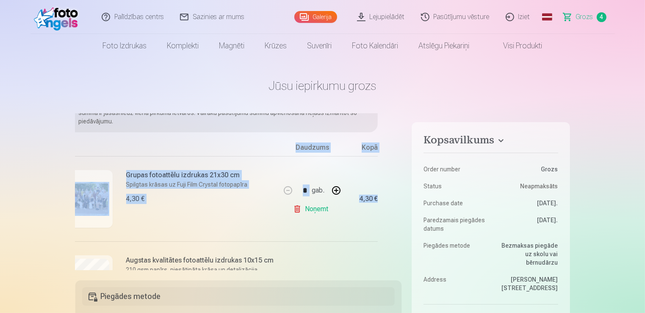
scroll to position [41, 20]
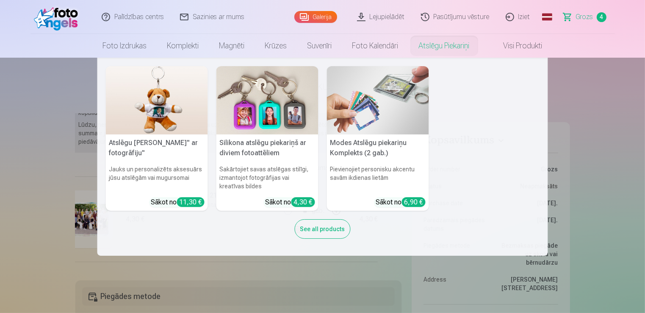
click at [441, 49] on link "Atslēgu piekariņi" at bounding box center [444, 46] width 71 height 24
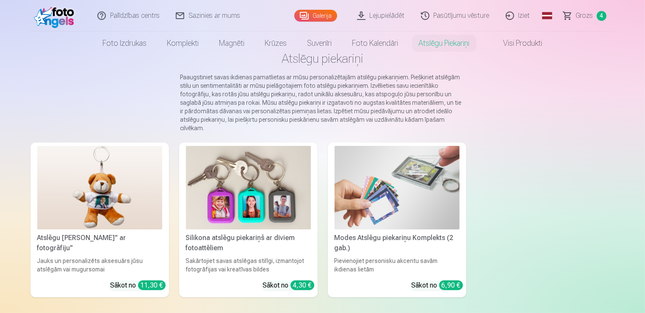
scroll to position [42, 0]
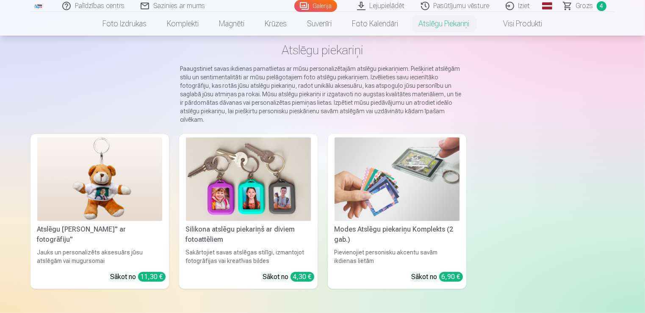
click at [374, 181] on img at bounding box center [397, 178] width 125 height 83
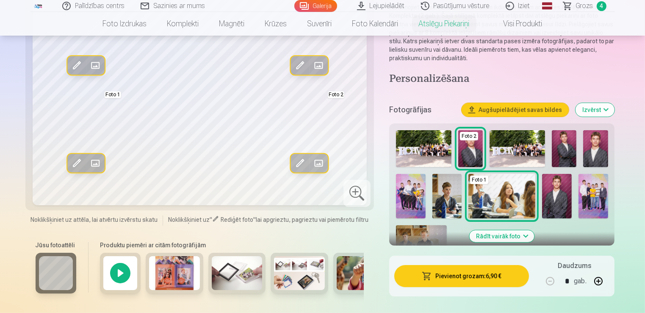
scroll to position [127, 0]
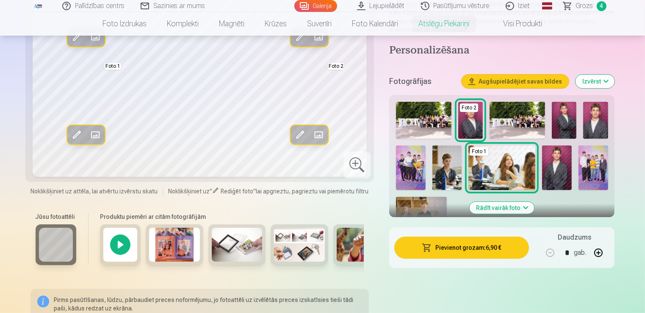
click at [302, 245] on img at bounding box center [299, 244] width 51 height 34
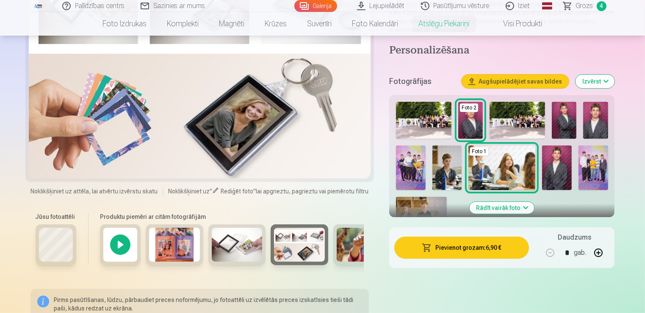
click at [238, 249] on img at bounding box center [237, 244] width 51 height 34
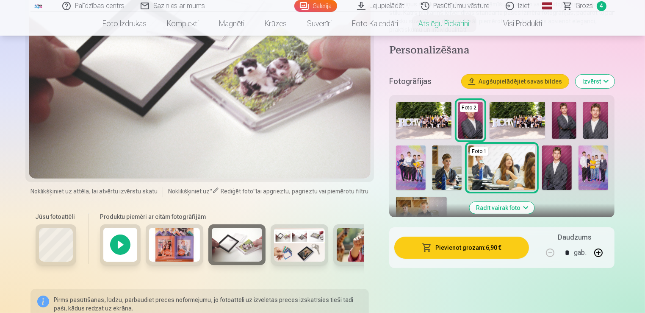
click at [181, 249] on img at bounding box center [174, 244] width 51 height 34
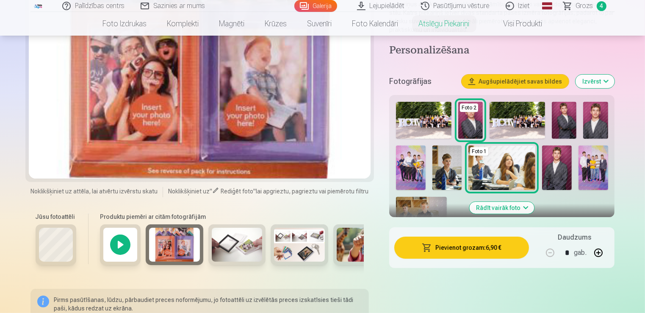
click at [357, 241] on img at bounding box center [362, 244] width 51 height 34
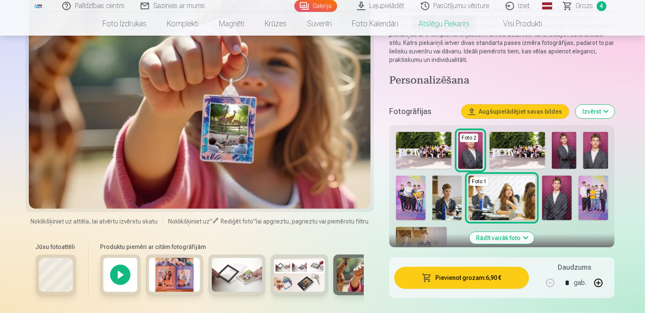
scroll to position [85, 0]
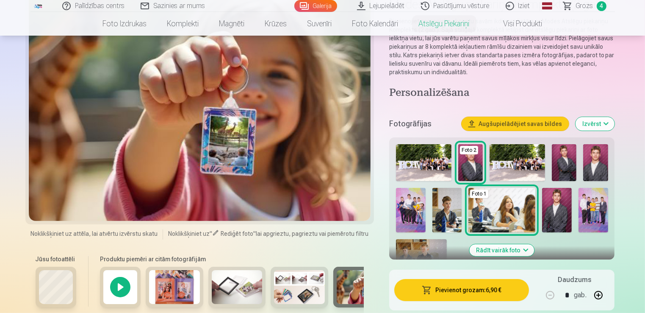
click at [424, 160] on img at bounding box center [423, 162] width 55 height 37
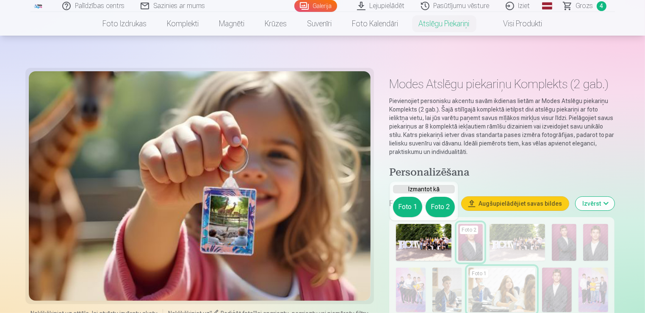
scroll to position [0, 0]
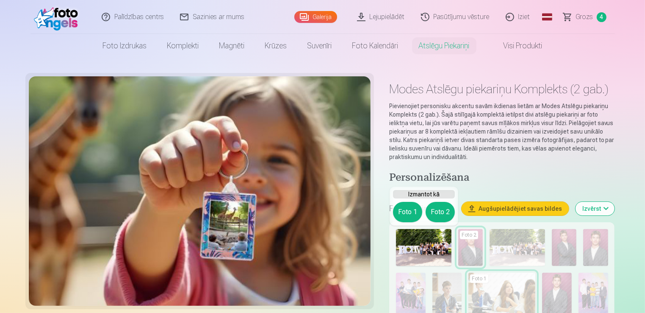
click at [411, 215] on button "Foto 1" at bounding box center [407, 212] width 29 height 20
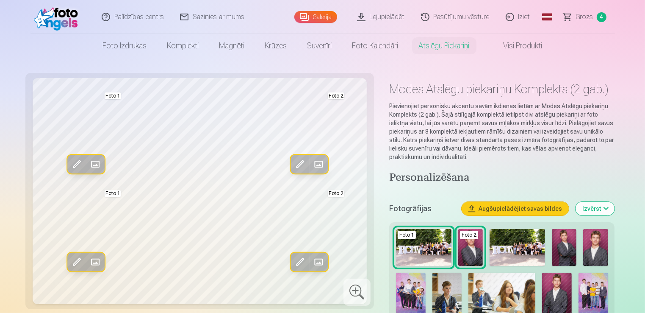
click at [435, 241] on img at bounding box center [423, 247] width 55 height 37
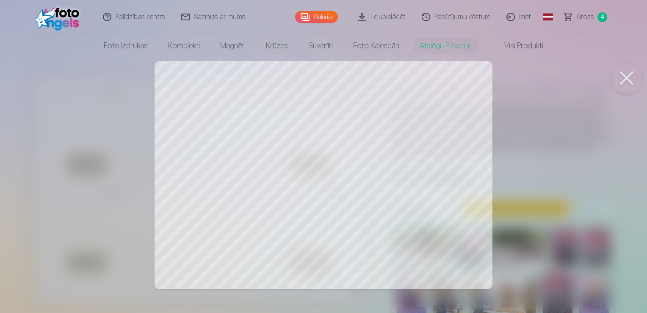
click at [214, 221] on div at bounding box center [323, 156] width 647 height 313
click at [515, 77] on button at bounding box center [627, 78] width 34 height 34
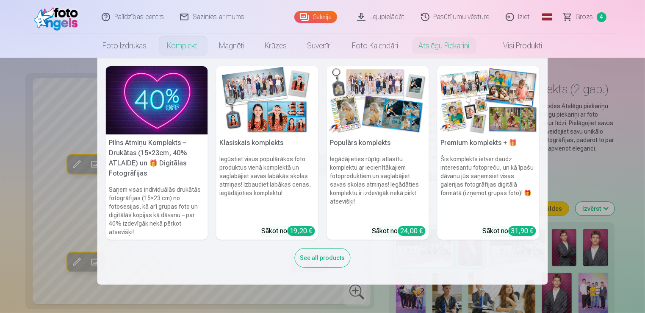
click at [193, 47] on link "Komplekti" at bounding box center [183, 46] width 52 height 24
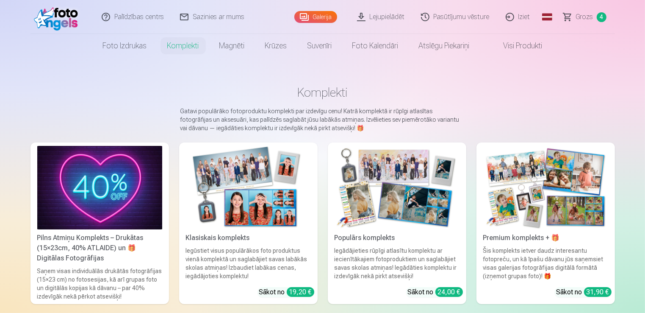
click at [305, 201] on img at bounding box center [248, 187] width 125 height 83
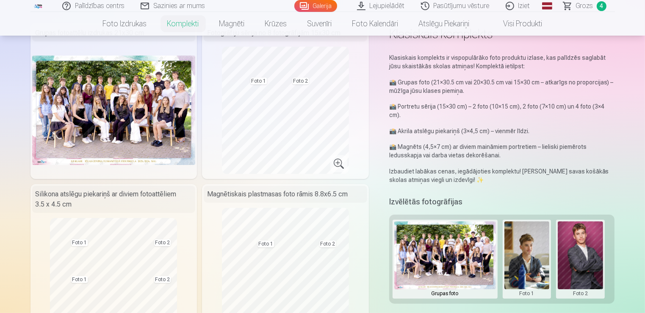
scroll to position [42, 0]
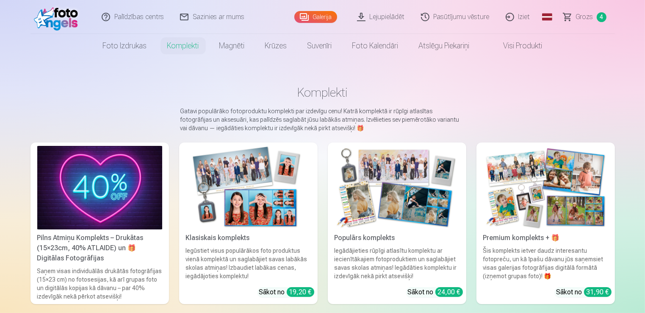
click at [412, 210] on img at bounding box center [397, 187] width 125 height 83
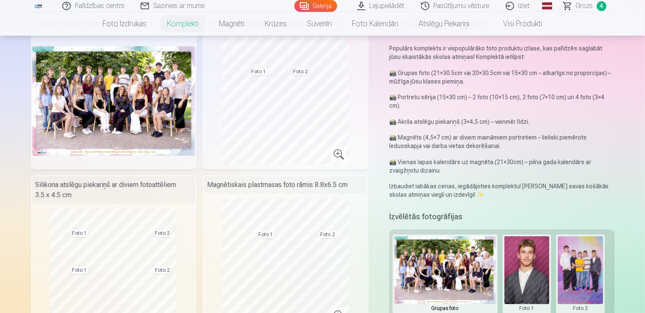
scroll to position [42, 0]
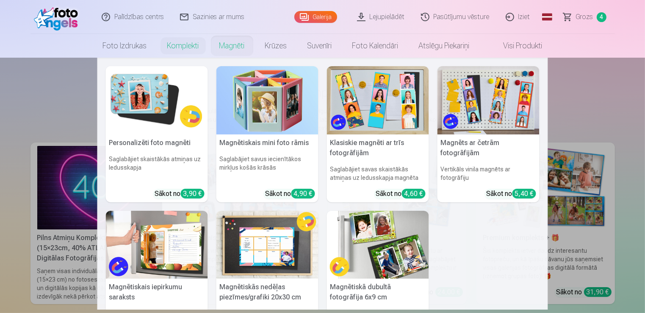
click at [282, 114] on img at bounding box center [267, 100] width 102 height 68
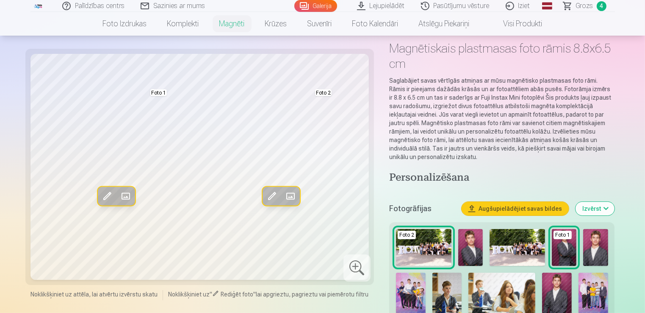
scroll to position [42, 0]
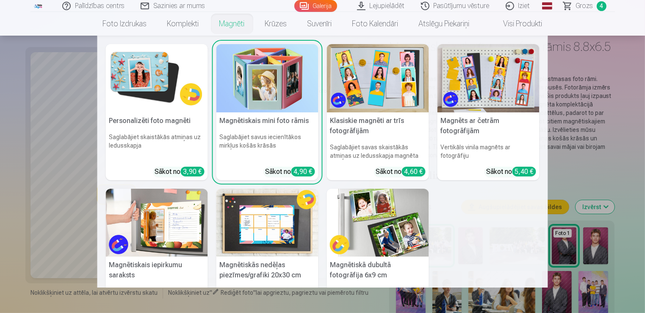
click at [233, 26] on link "Magnēti" at bounding box center [232, 24] width 46 height 24
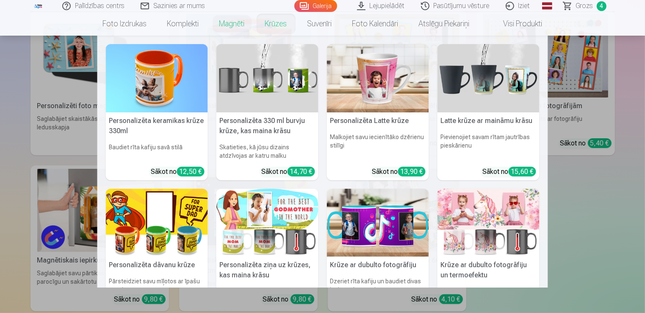
scroll to position [169, 0]
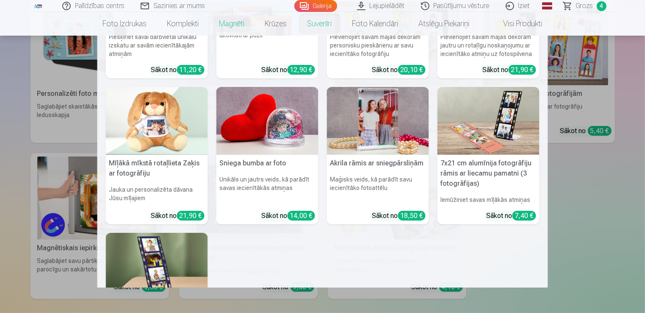
click at [233, 123] on img at bounding box center [267, 121] width 102 height 68
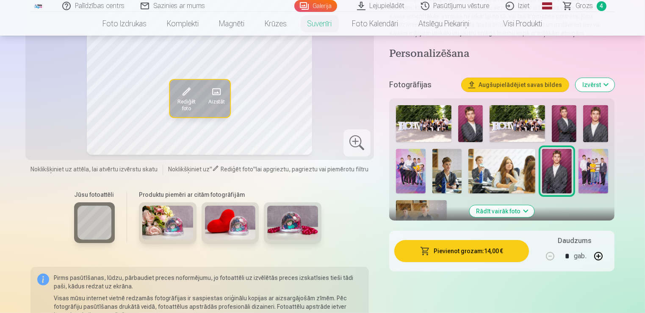
scroll to position [169, 0]
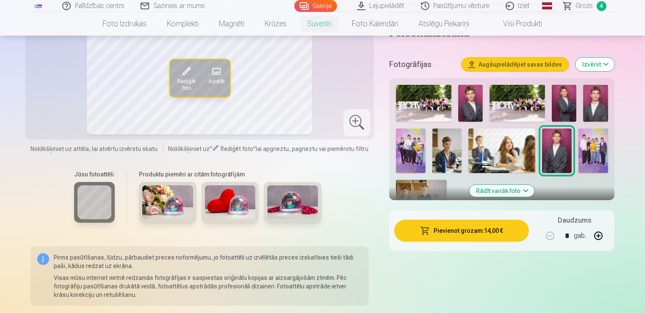
click at [239, 201] on img at bounding box center [230, 202] width 51 height 34
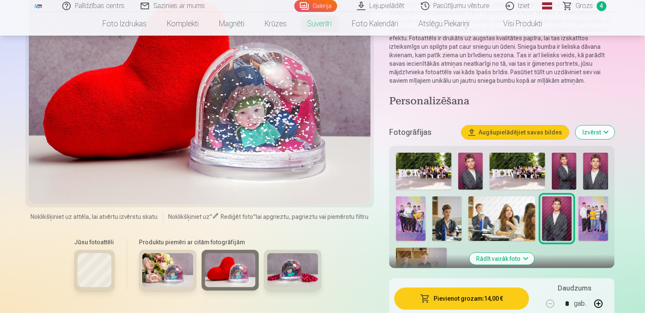
scroll to position [212, 0]
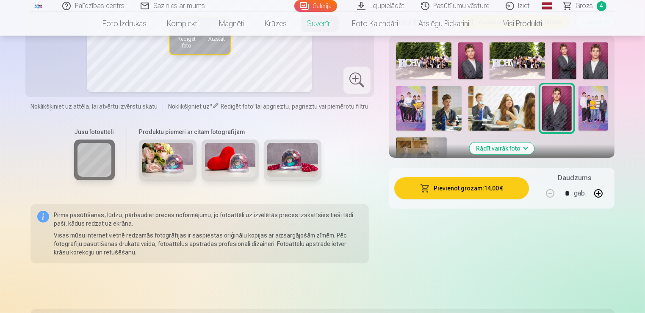
click at [360, 83] on div at bounding box center [356, 79] width 27 height 27
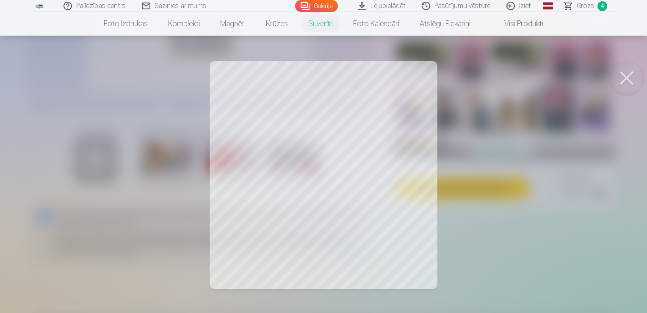
click at [515, 73] on button at bounding box center [627, 78] width 34 height 34
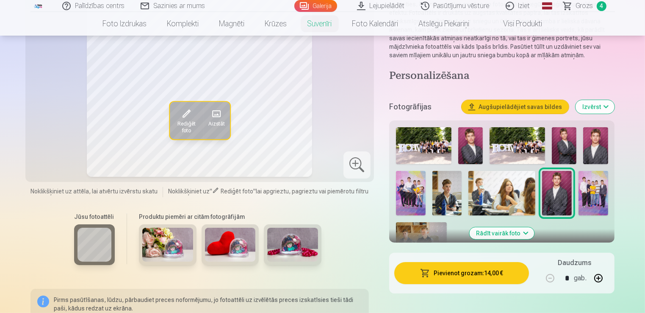
scroll to position [0, 0]
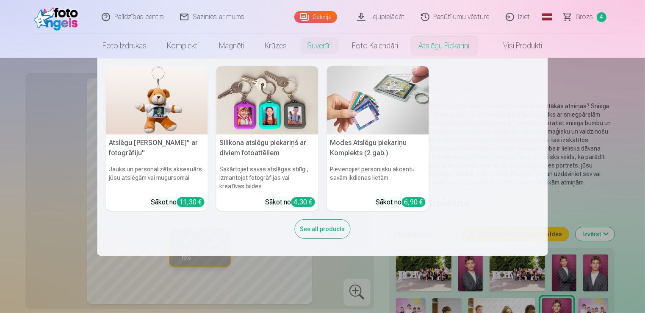
click at [448, 48] on link "Atslēgu piekariņi" at bounding box center [444, 46] width 71 height 24
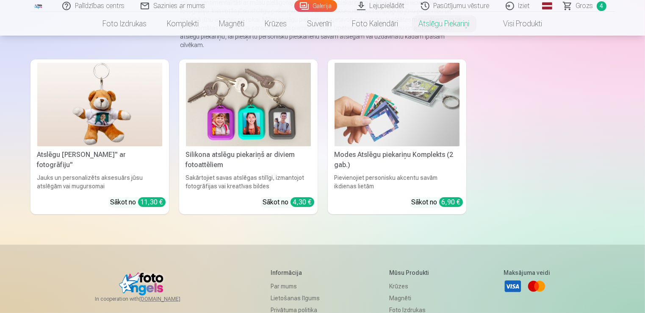
scroll to position [127, 0]
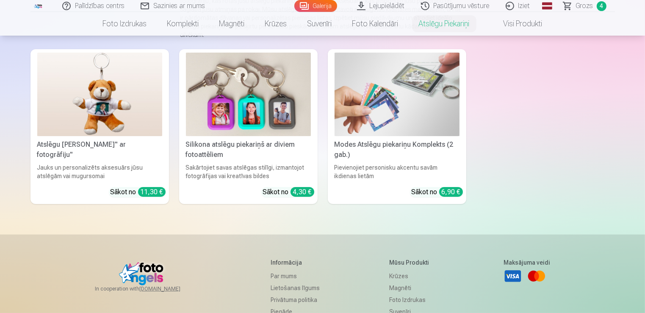
click at [388, 97] on img at bounding box center [397, 94] width 125 height 83
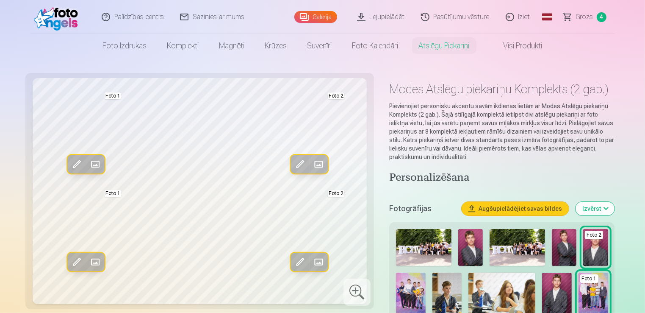
click at [515, 20] on span "Grozs" at bounding box center [584, 17] width 17 height 10
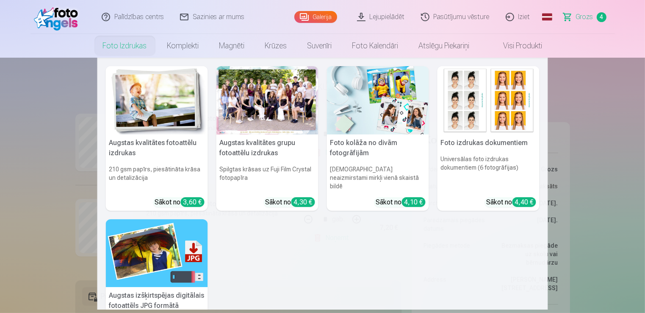
click at [141, 100] on img at bounding box center [157, 100] width 102 height 68
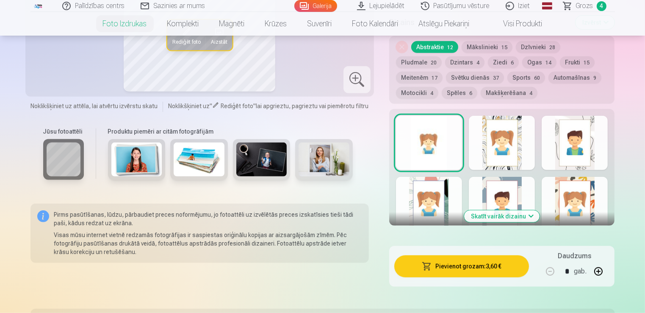
scroll to position [466, 0]
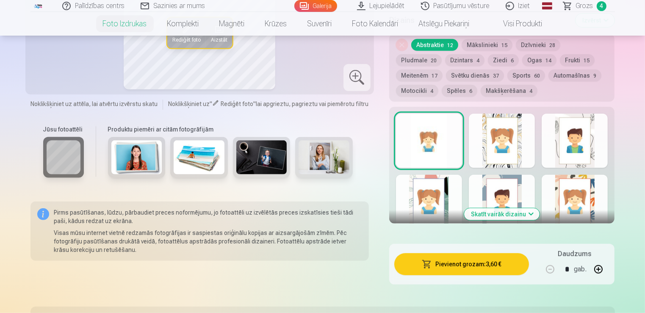
click at [515, 213] on button "Skatīt vairāk dizainu" at bounding box center [501, 214] width 75 height 12
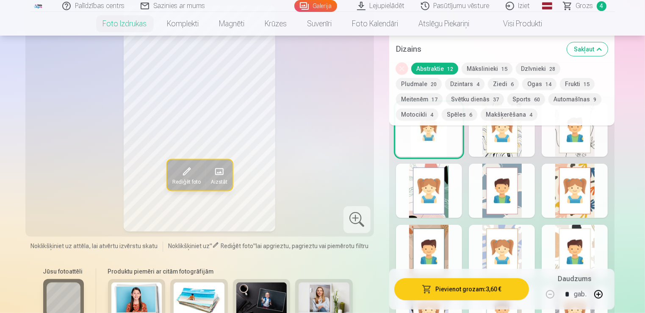
scroll to position [423, 0]
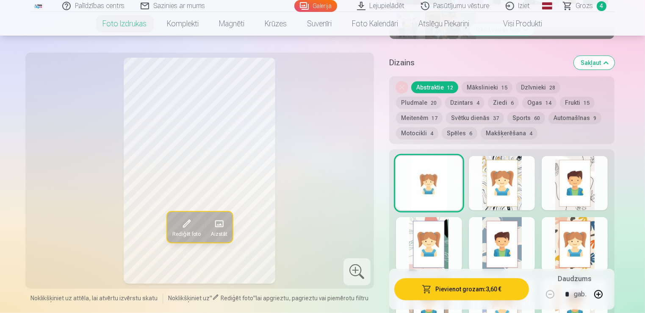
click at [507, 118] on button "Sports 60" at bounding box center [526, 118] width 38 height 12
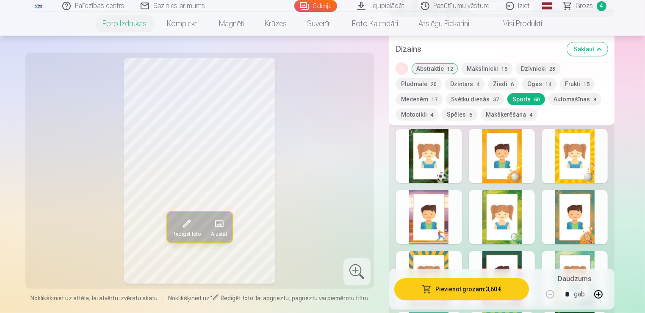
scroll to position [466, 0]
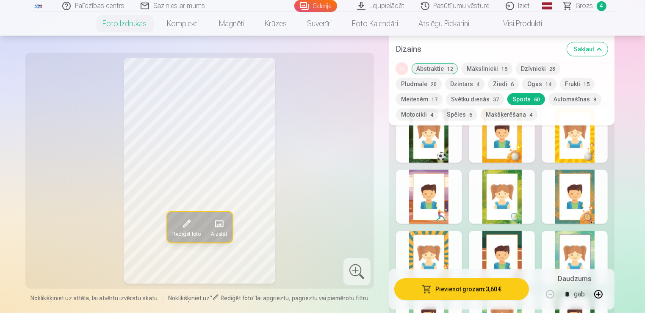
click at [437, 212] on div at bounding box center [429, 196] width 66 height 54
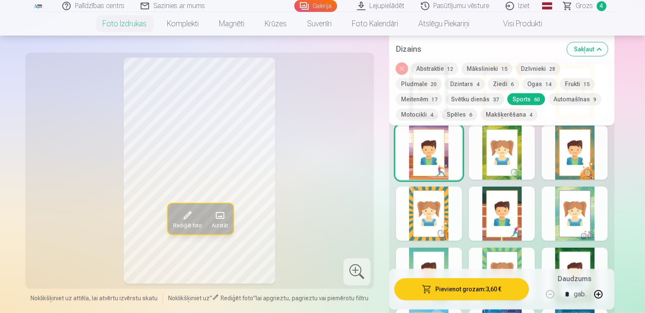
scroll to position [551, 0]
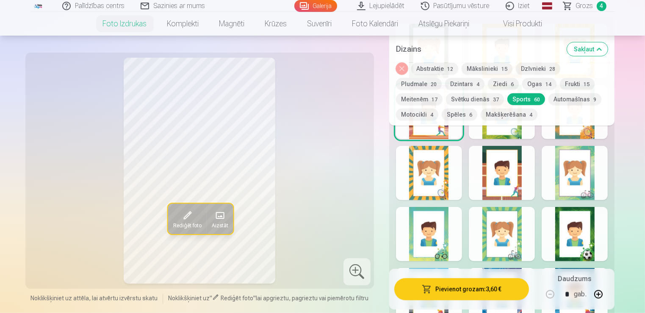
click at [509, 187] on div at bounding box center [502, 173] width 66 height 54
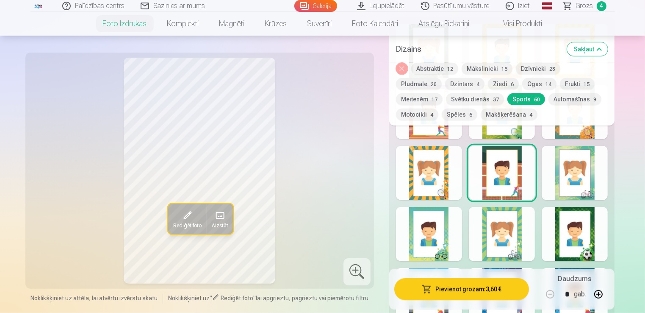
scroll to position [508, 0]
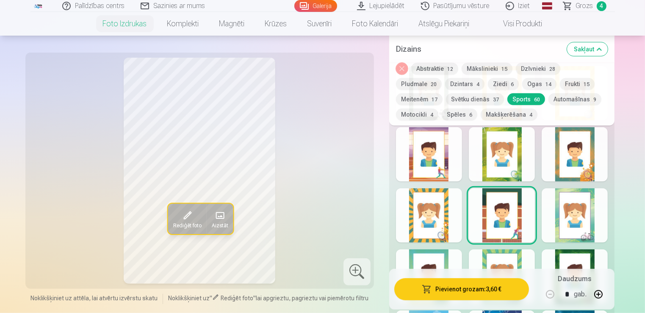
click at [515, 164] on div at bounding box center [575, 154] width 66 height 54
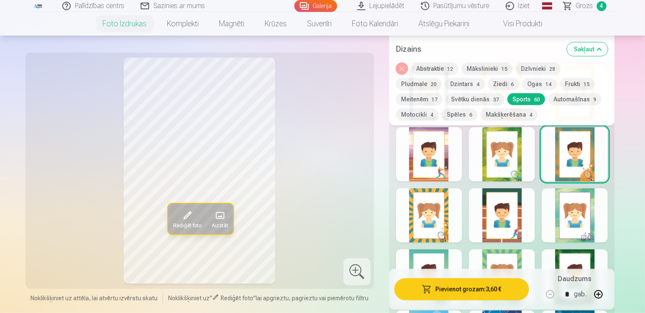
click at [515, 169] on div at bounding box center [502, 154] width 66 height 54
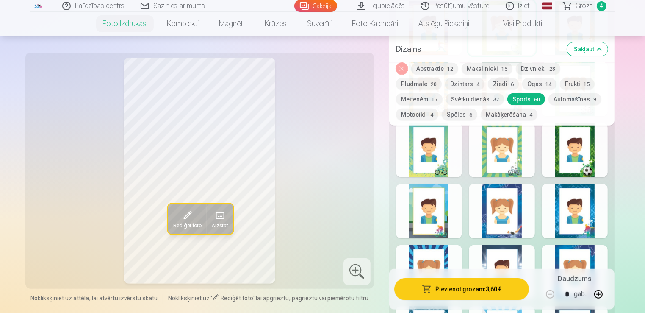
scroll to position [635, 0]
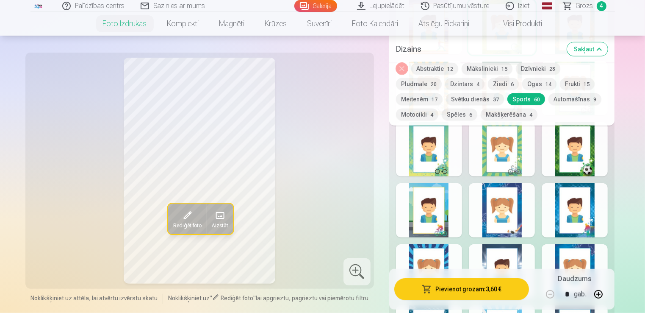
click at [515, 226] on div at bounding box center [575, 210] width 66 height 54
click at [511, 225] on div at bounding box center [502, 210] width 66 height 54
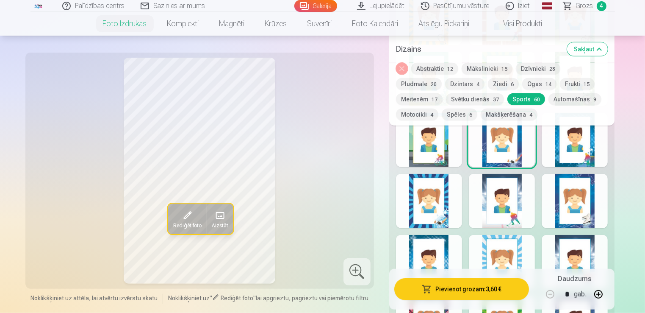
scroll to position [720, 0]
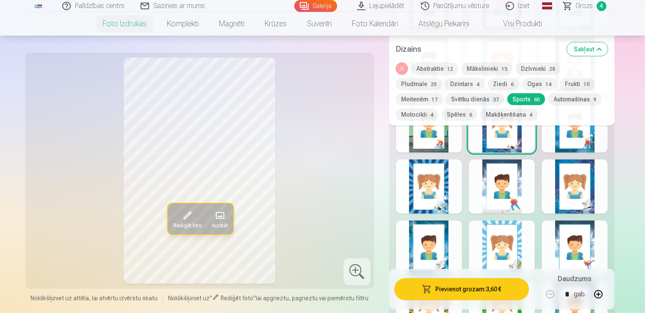
click at [431, 197] on div at bounding box center [429, 186] width 66 height 54
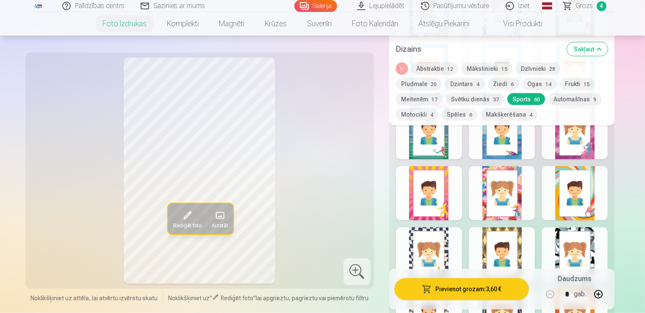
scroll to position [1143, 0]
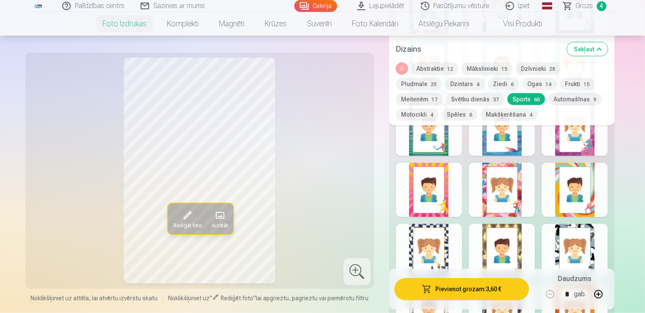
click at [515, 143] on div at bounding box center [575, 129] width 66 height 54
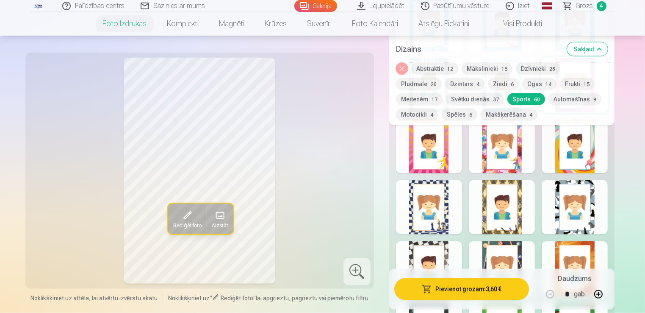
scroll to position [1228, 0]
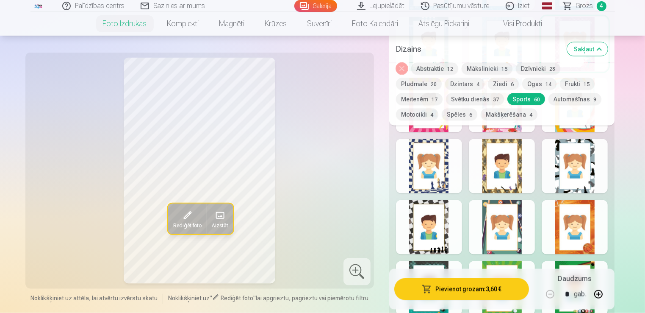
click at [438, 176] on div at bounding box center [429, 166] width 66 height 54
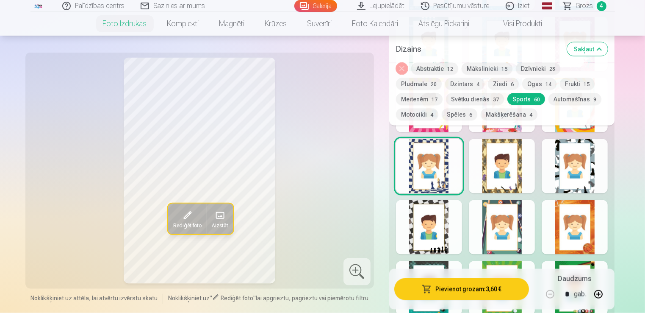
click at [431, 236] on div at bounding box center [429, 227] width 66 height 54
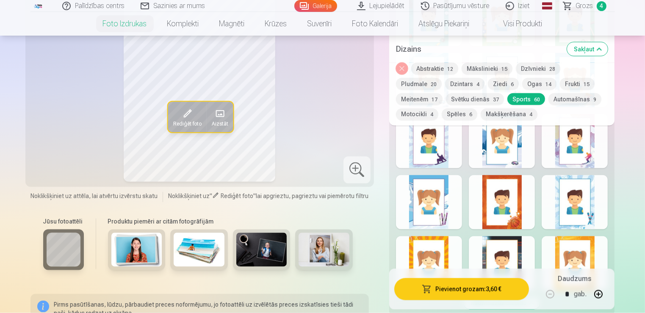
scroll to position [1567, 0]
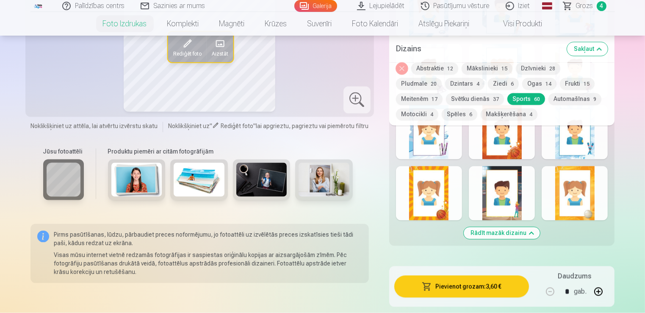
click at [515, 205] on div at bounding box center [502, 193] width 66 height 54
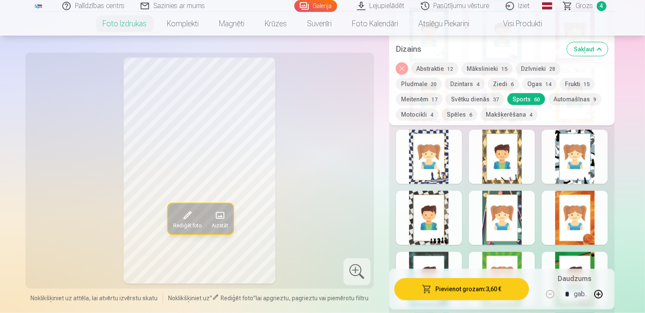
scroll to position [1228, 0]
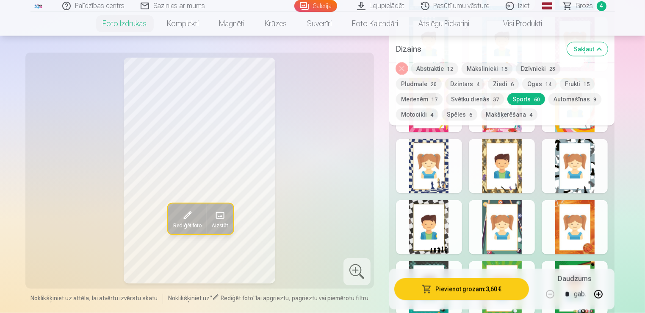
click at [437, 157] on div at bounding box center [429, 166] width 66 height 54
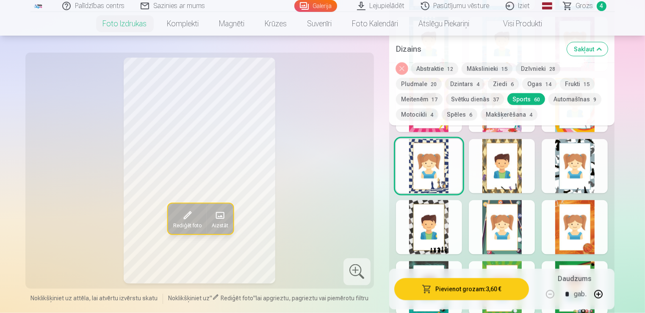
click at [429, 226] on div at bounding box center [429, 227] width 66 height 54
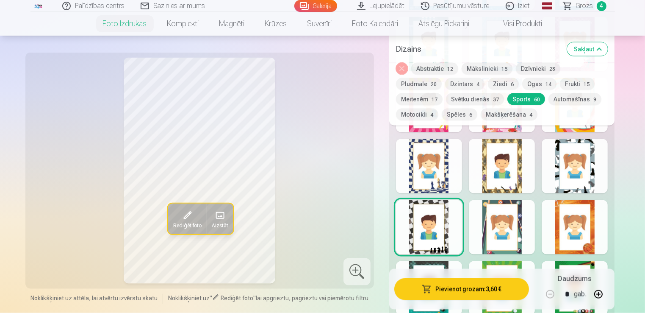
click at [430, 147] on div at bounding box center [429, 166] width 66 height 54
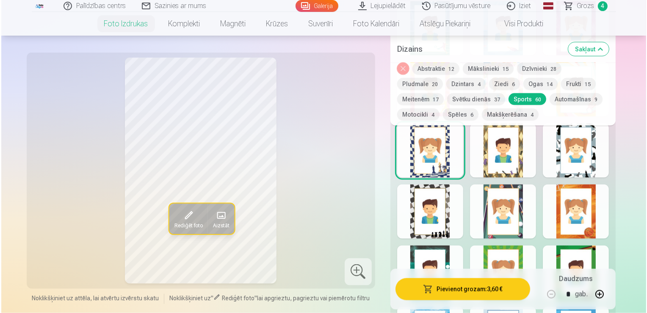
scroll to position [1270, 0]
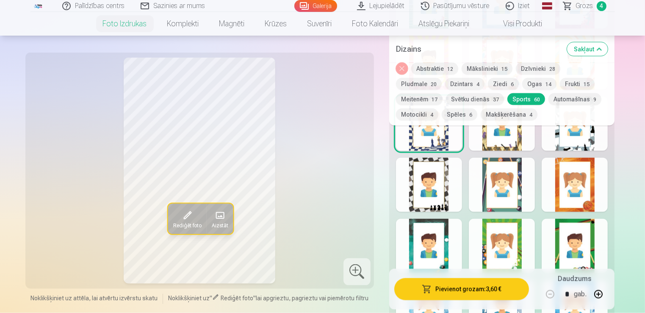
click at [444, 191] on div at bounding box center [429, 185] width 66 height 54
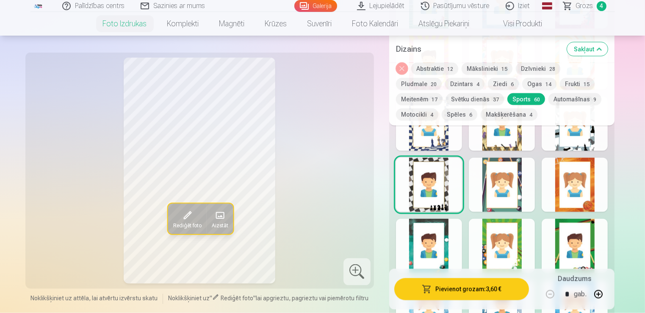
click at [220, 222] on span "Aizstāt" at bounding box center [219, 225] width 17 height 7
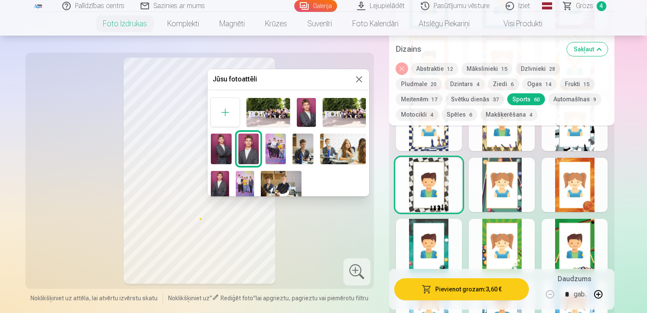
click at [305, 116] on img at bounding box center [306, 112] width 19 height 29
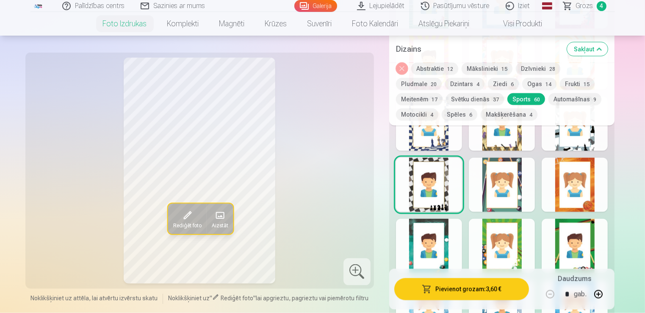
click at [431, 136] on div at bounding box center [429, 124] width 66 height 54
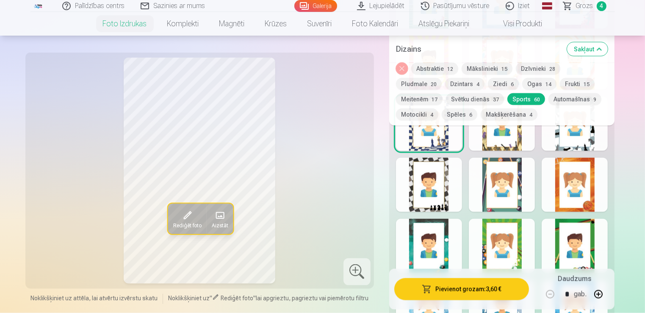
click at [420, 178] on div at bounding box center [429, 185] width 66 height 54
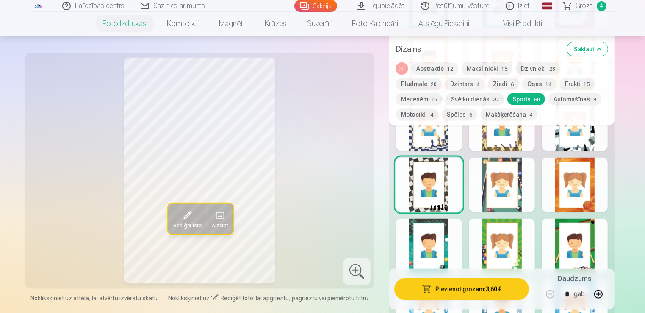
click at [441, 139] on div at bounding box center [429, 124] width 66 height 54
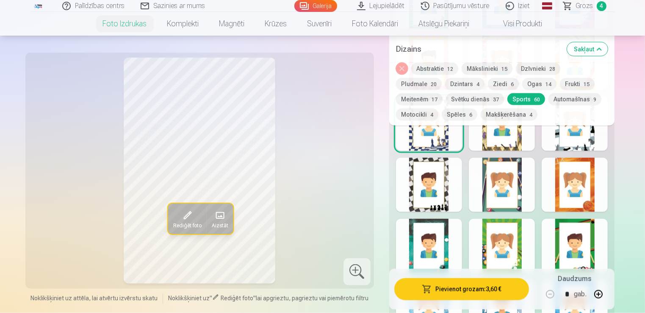
click at [439, 193] on div at bounding box center [429, 185] width 66 height 54
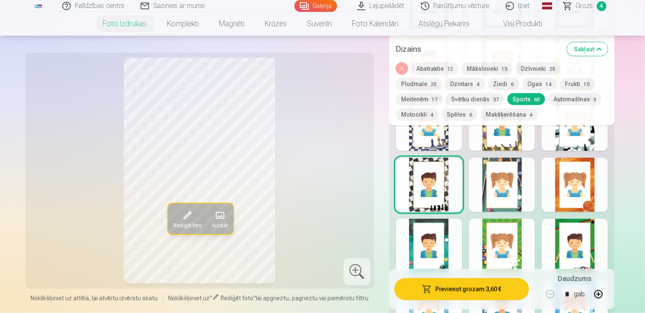
click at [437, 141] on div at bounding box center [429, 124] width 66 height 54
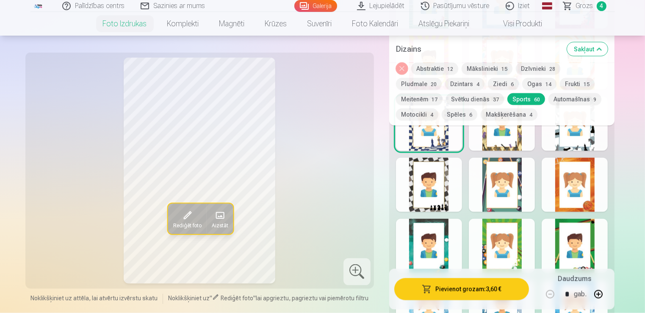
click at [425, 191] on div at bounding box center [429, 185] width 66 height 54
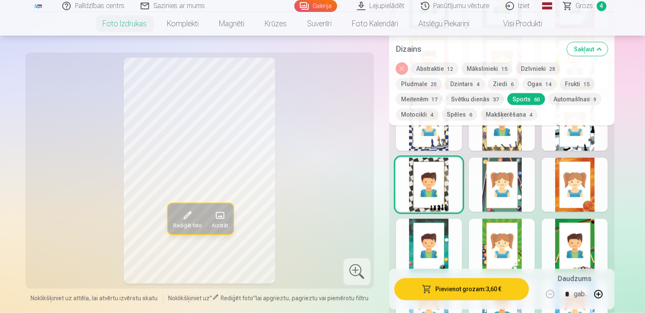
click at [490, 250] on button "Pievienot grozam : 3,60 €" at bounding box center [461, 289] width 135 height 22
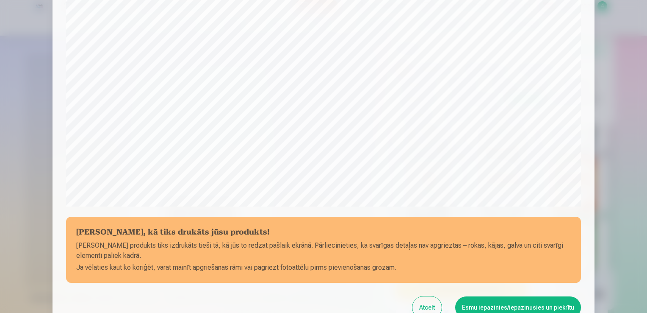
scroll to position [255, 0]
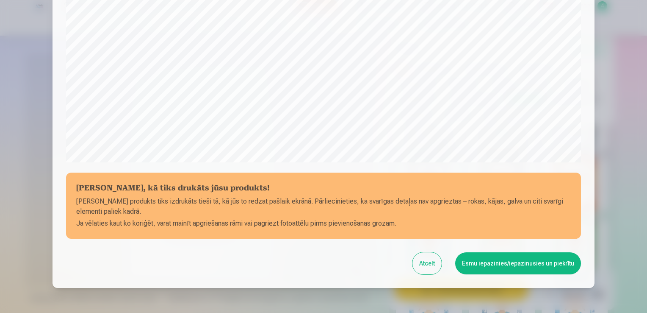
click at [515, 250] on button "Esmu iepazinies/iepazinusies un piekrītu" at bounding box center [518, 263] width 126 height 22
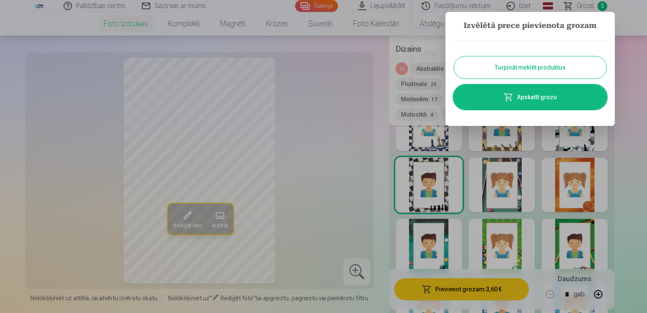
click at [515, 96] on link "Apskatīt grozu" at bounding box center [530, 97] width 152 height 24
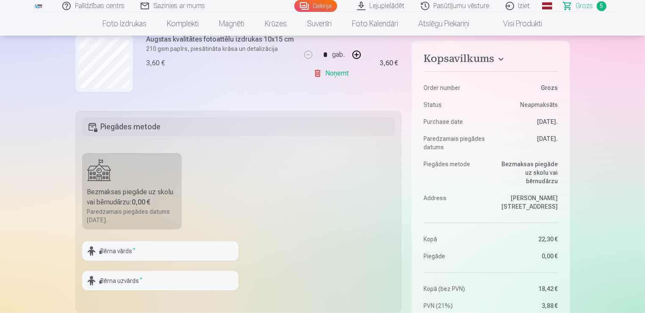
scroll to position [212, 0]
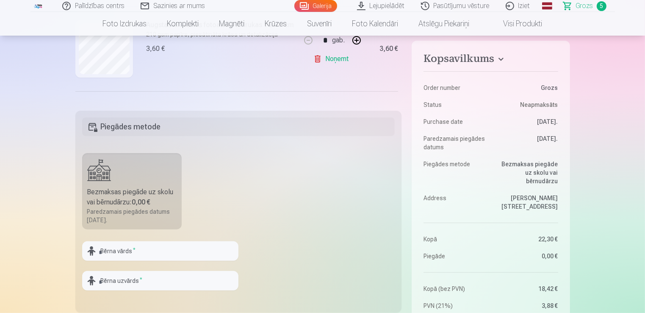
click at [335, 61] on link "Noņemt" at bounding box center [332, 58] width 39 height 17
type input "*"
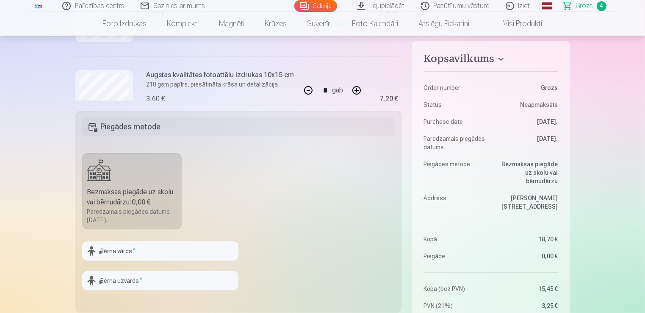
scroll to position [204, 0]
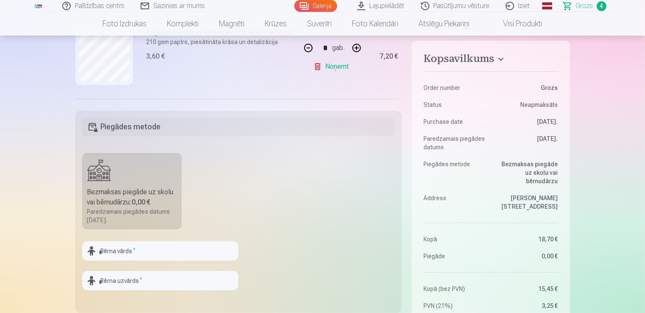
click at [190, 42] on p "210 gsm papīrs, piesātināta krāsa un detalizācija" at bounding box center [221, 42] width 148 height 8
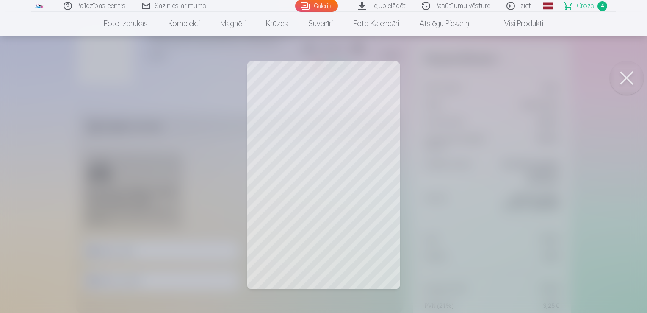
click at [515, 76] on button at bounding box center [627, 78] width 34 height 34
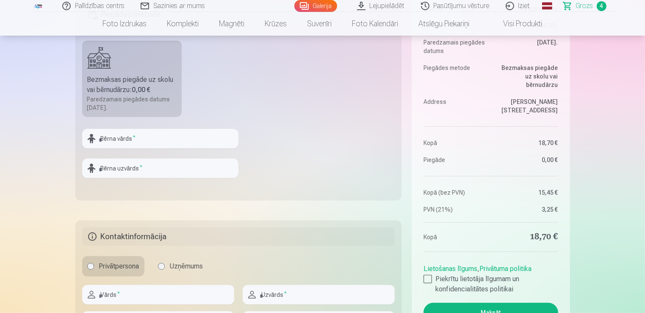
scroll to position [296, 0]
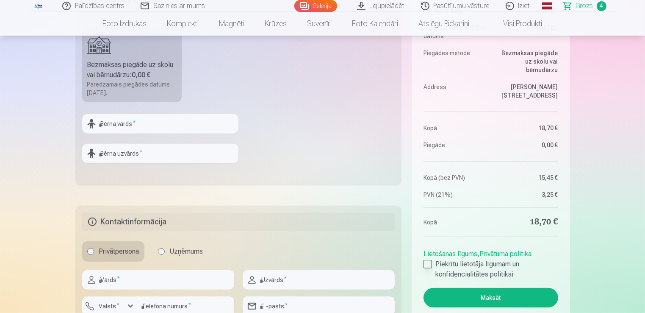
click at [429, 250] on div at bounding box center [427, 264] width 8 height 8
click at [473, 250] on button "Maksāt" at bounding box center [490, 297] width 134 height 19
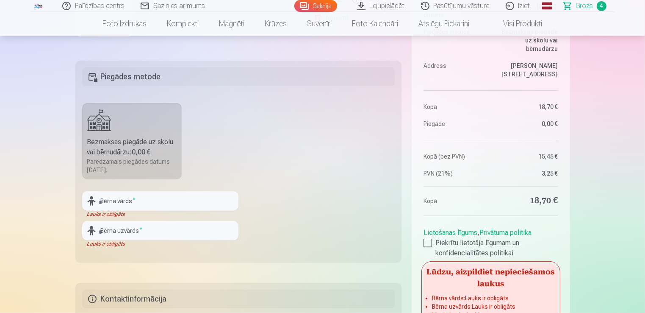
scroll to position [254, 0]
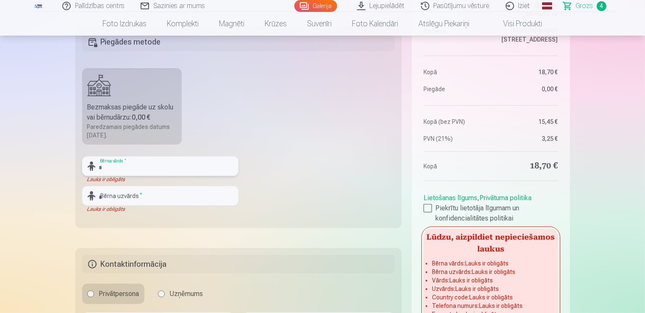
click at [132, 166] on input "text" at bounding box center [160, 165] width 156 height 19
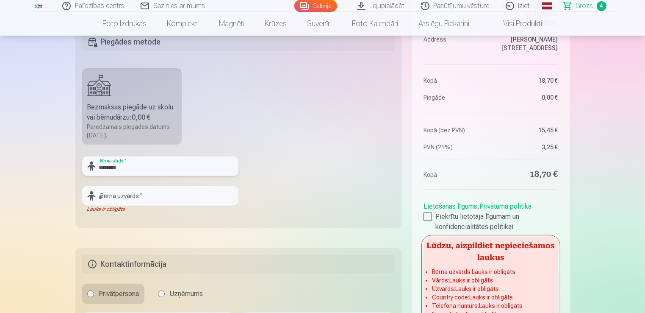
type input "********"
drag, startPoint x: 143, startPoint y: 197, endPoint x: 156, endPoint y: 186, distance: 17.4
click at [144, 197] on input "text" at bounding box center [160, 195] width 156 height 19
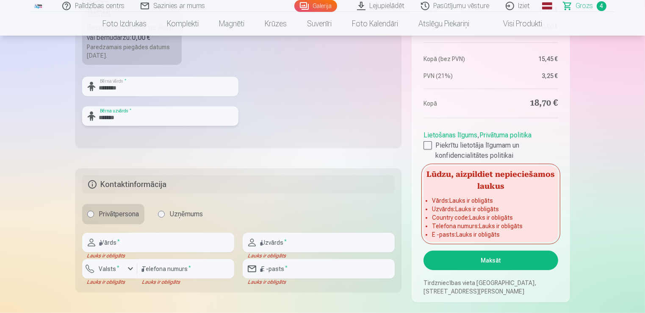
scroll to position [339, 0]
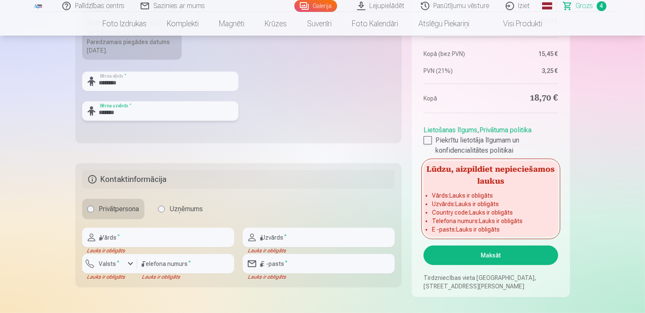
type input "*******"
click at [120, 238] on input "text" at bounding box center [158, 236] width 152 height 19
click at [184, 250] on input "number" at bounding box center [185, 263] width 97 height 19
type input "********"
type input "**********"
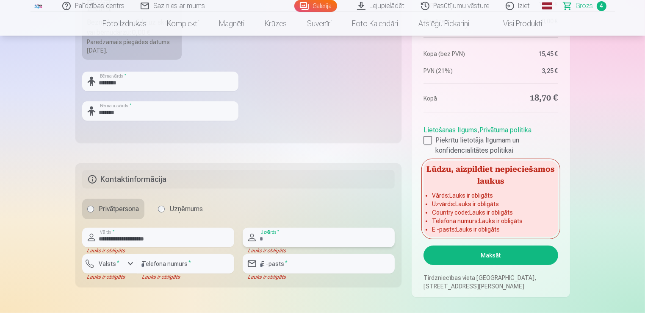
type input "*******"
type input "**********"
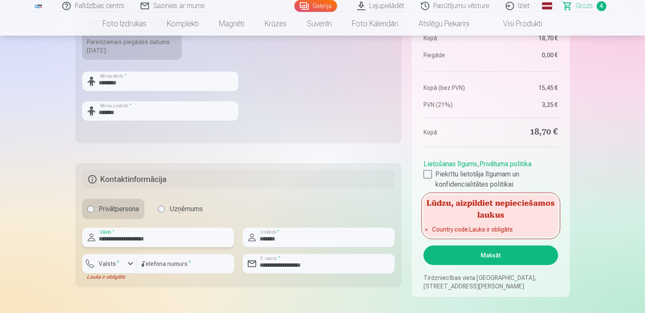
click at [163, 236] on input "**********" at bounding box center [158, 236] width 152 height 19
drag, startPoint x: 172, startPoint y: 238, endPoint x: 34, endPoint y: 237, distance: 138.1
type input "****"
click at [291, 238] on input "*******" at bounding box center [319, 236] width 152 height 19
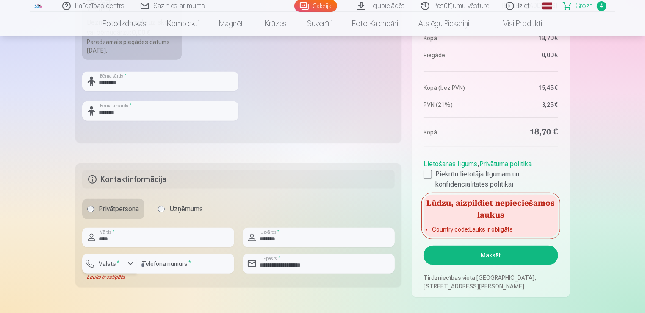
click at [130, 250] on div "button" at bounding box center [130, 263] width 10 height 10
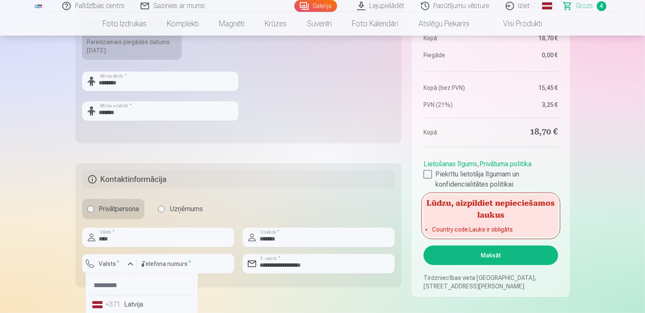
click at [136, 250] on li "+371 Latvija" at bounding box center [141, 304] width 105 height 17
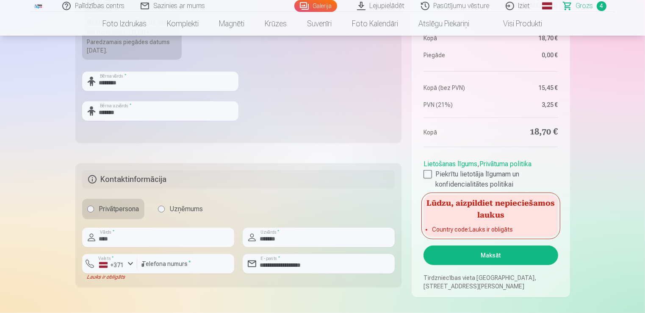
click at [499, 250] on button "Maksāt" at bounding box center [490, 254] width 134 height 19
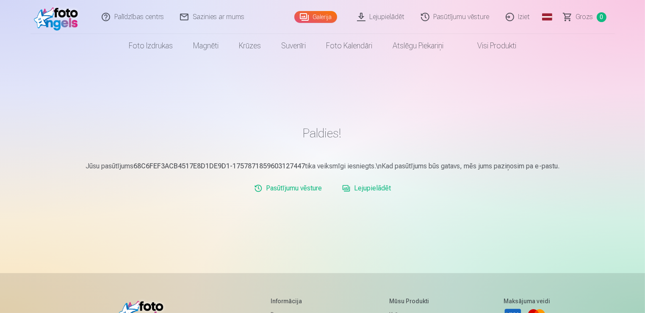
click at [524, 19] on link "Iziet" at bounding box center [518, 17] width 41 height 34
